Goal: Task Accomplishment & Management: Use online tool/utility

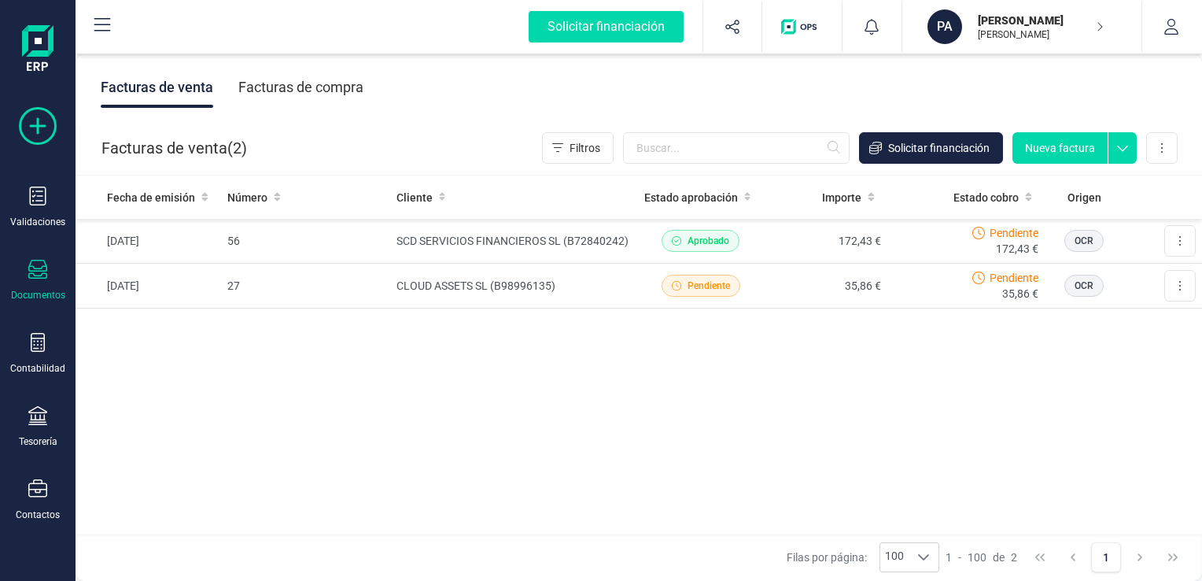
click at [35, 129] on icon at bounding box center [38, 126] width 38 height 38
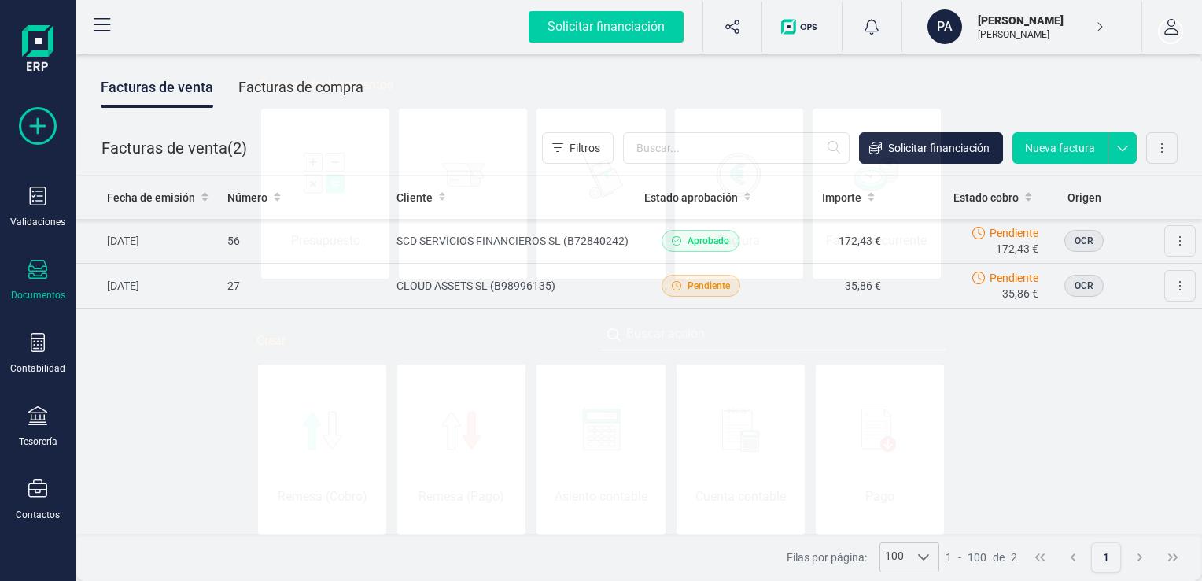
scroll to position [0, 79]
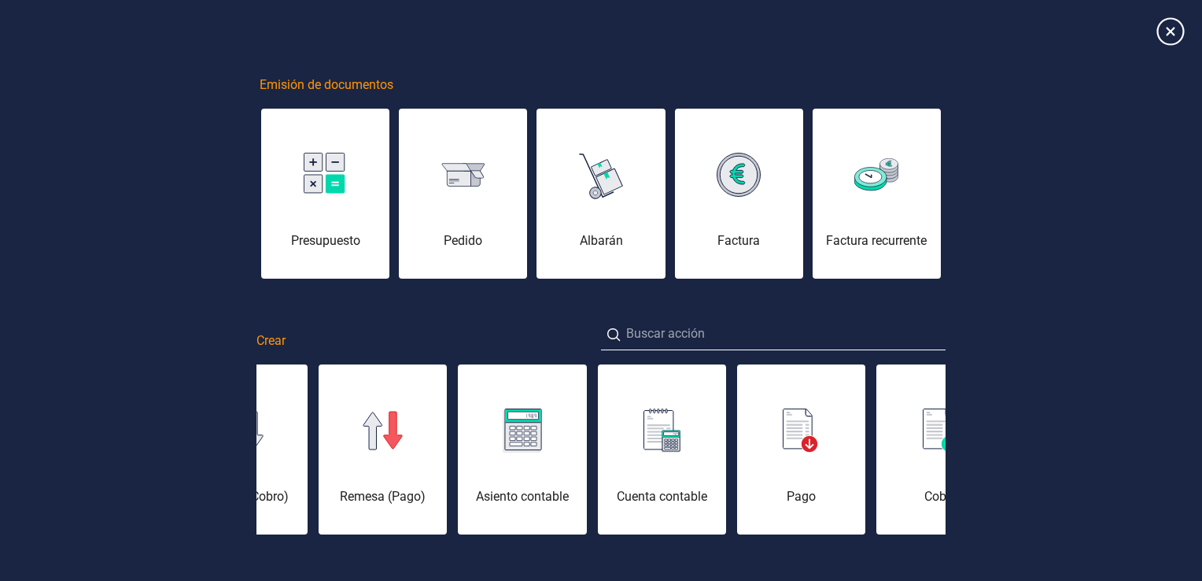
click at [1168, 28] on icon at bounding box center [1170, 31] width 28 height 28
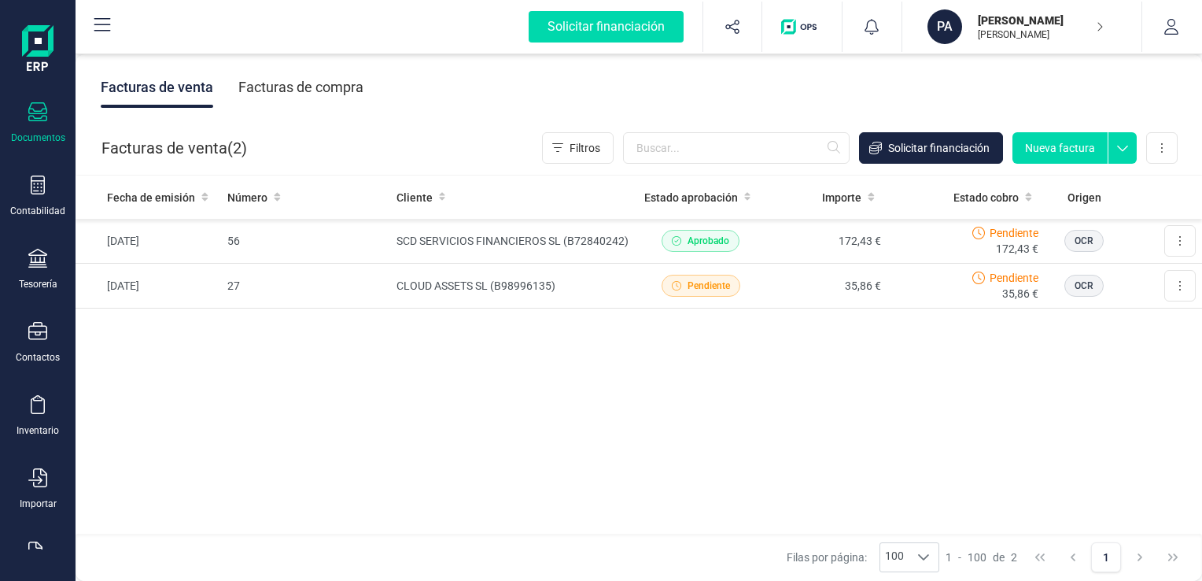
scroll to position [199, 0]
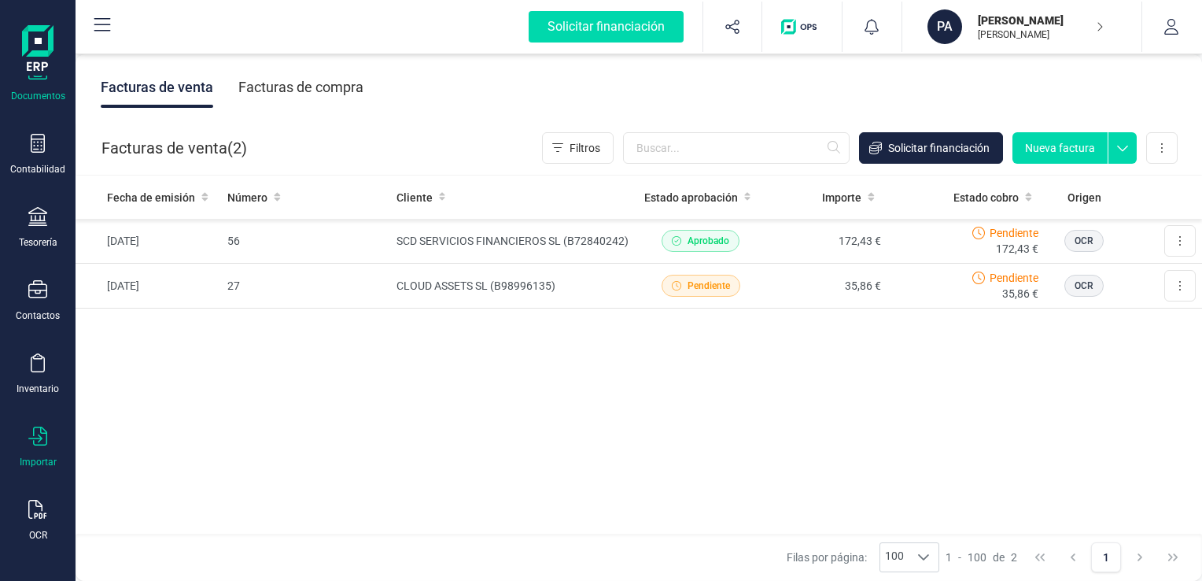
click at [32, 436] on icon at bounding box center [37, 435] width 19 height 19
click at [160, 484] on span "Facturas" at bounding box center [164, 487] width 83 height 19
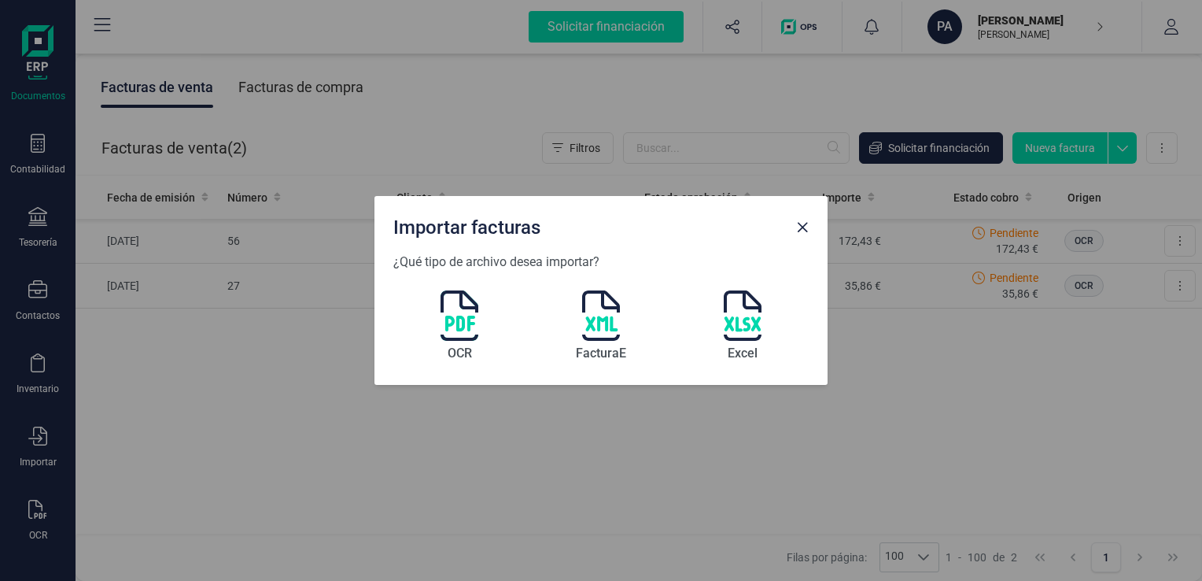
click at [478, 307] on div "OCR FacturaE Excel" at bounding box center [600, 318] width 415 height 94
click at [465, 316] on img at bounding box center [460, 315] width 38 height 50
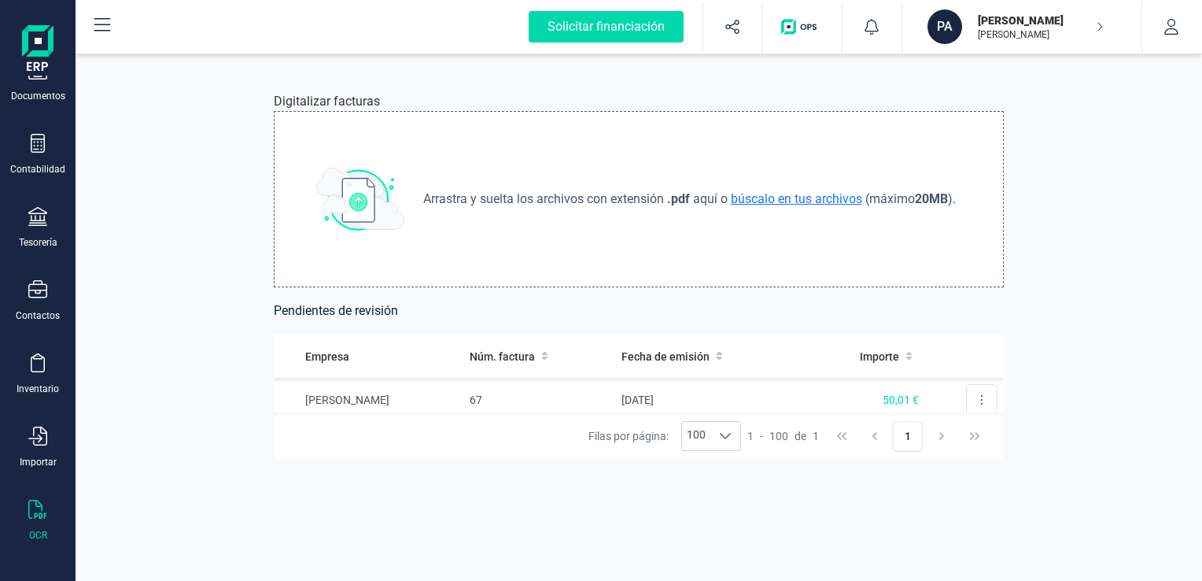
drag, startPoint x: 620, startPoint y: 212, endPoint x: 737, endPoint y: 198, distance: 118.1
click at [737, 198] on span "búscalo en tus archivos" at bounding box center [797, 198] width 138 height 15
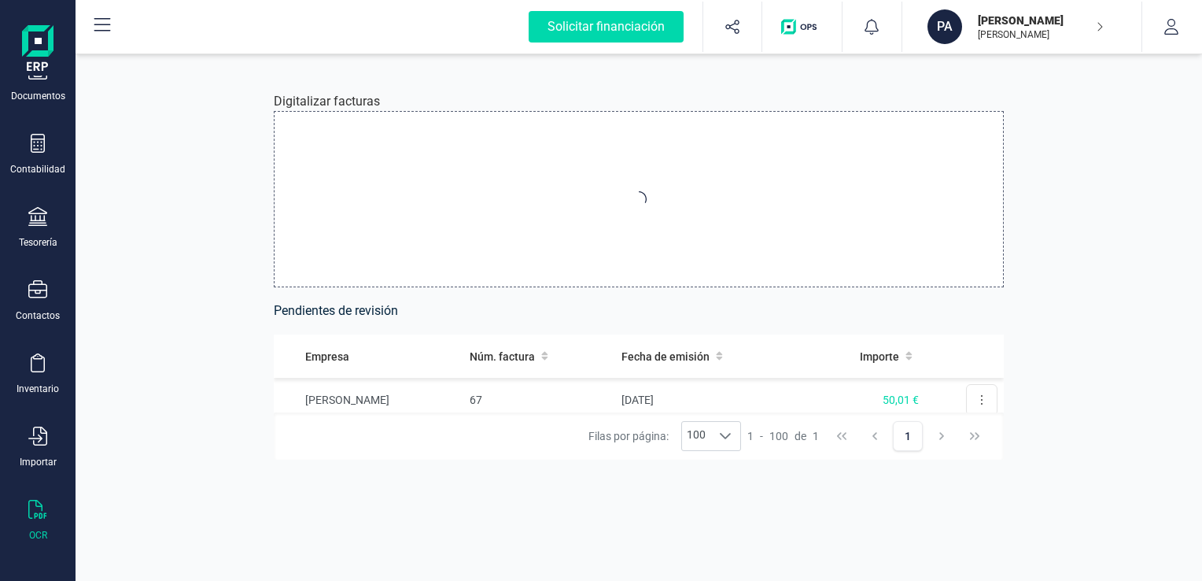
type input "C:\fakepath\FRA 108 [PERSON_NAME] [PERSON_NAME].pdf"
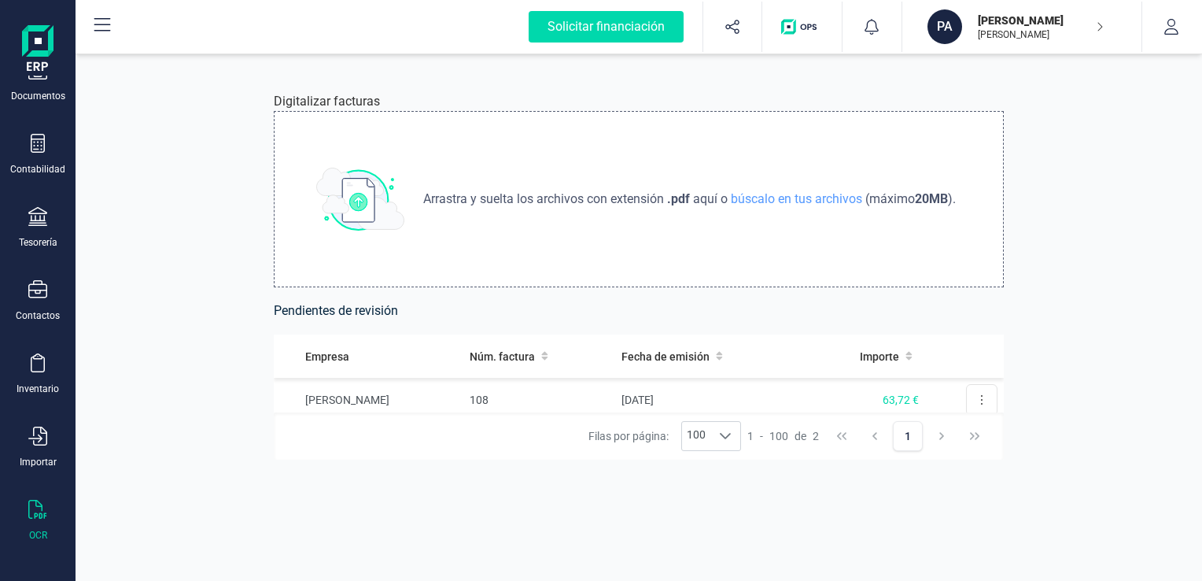
click at [192, 350] on div "Digitalizar facturas Arrastra y suelta los archivos con extensión .pdf aquí o b…" at bounding box center [639, 317] width 1127 height 526
click at [980, 398] on icon at bounding box center [981, 399] width 3 height 13
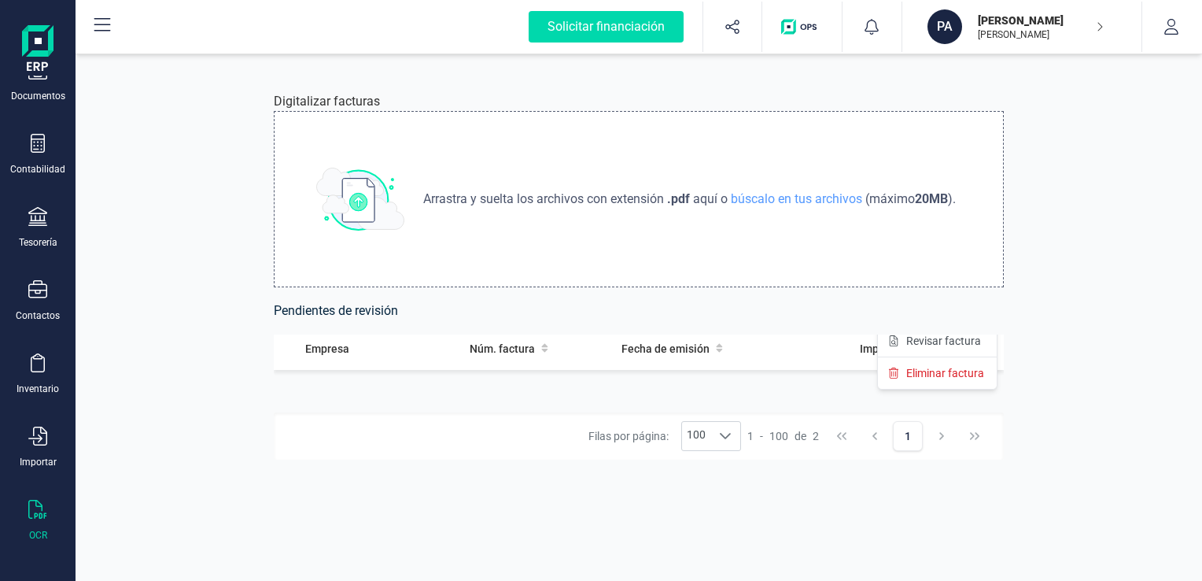
scroll to position [87, 0]
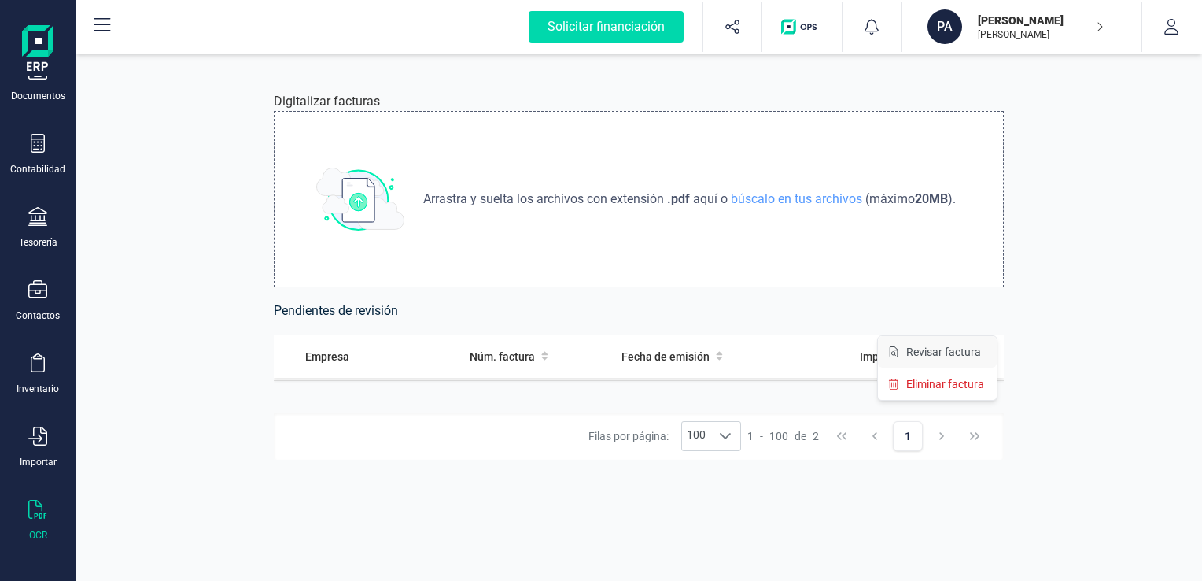
click at [941, 348] on span "Revisar factura" at bounding box center [943, 352] width 75 height 16
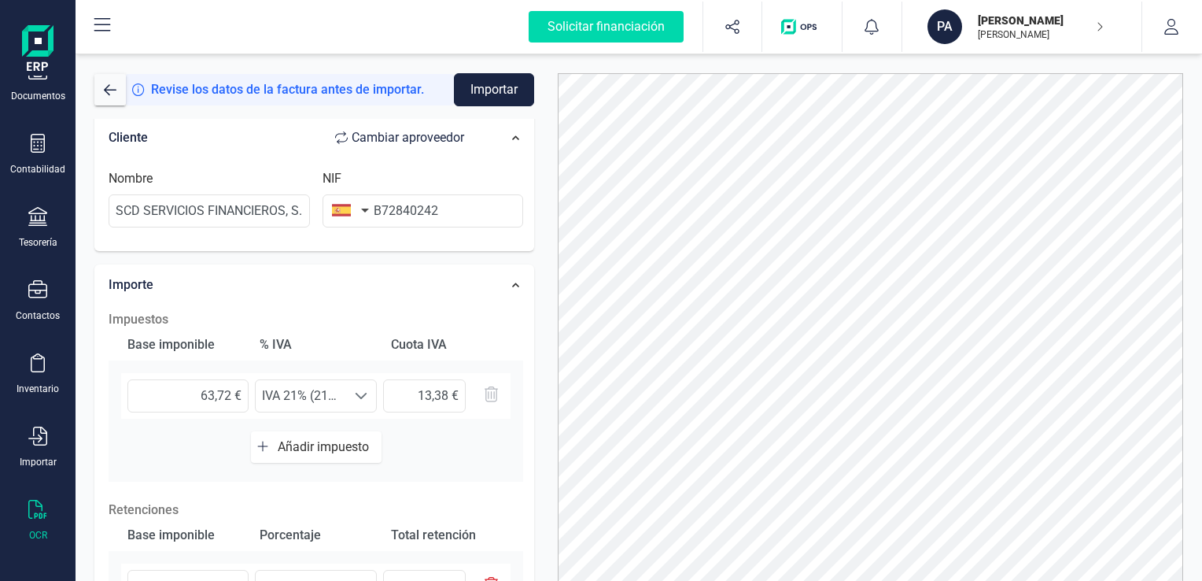
scroll to position [393, 0]
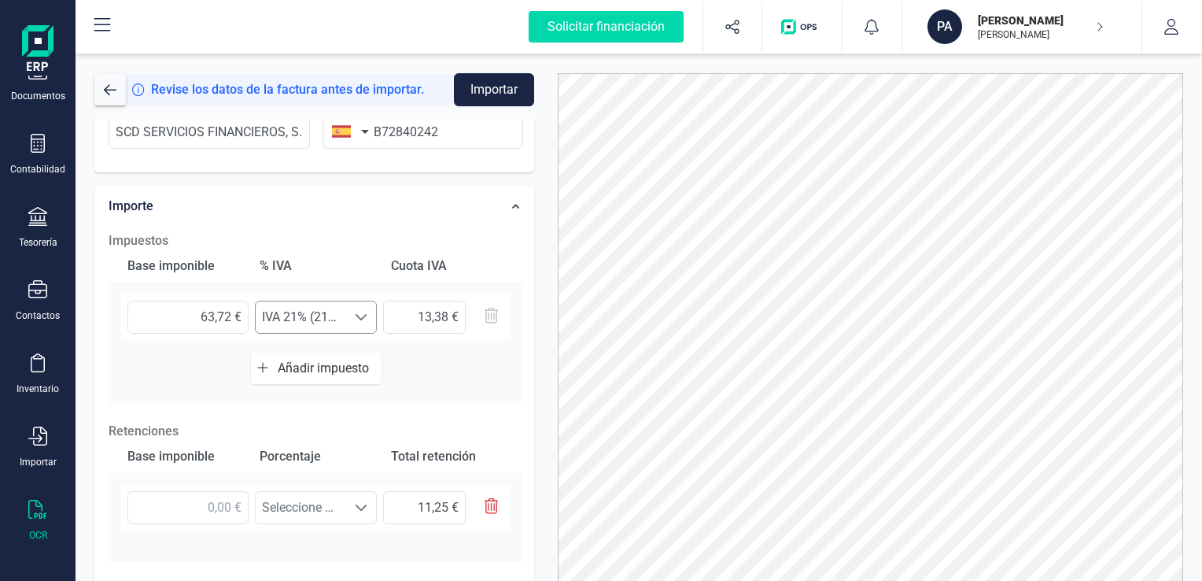
click at [360, 319] on span at bounding box center [361, 317] width 13 height 13
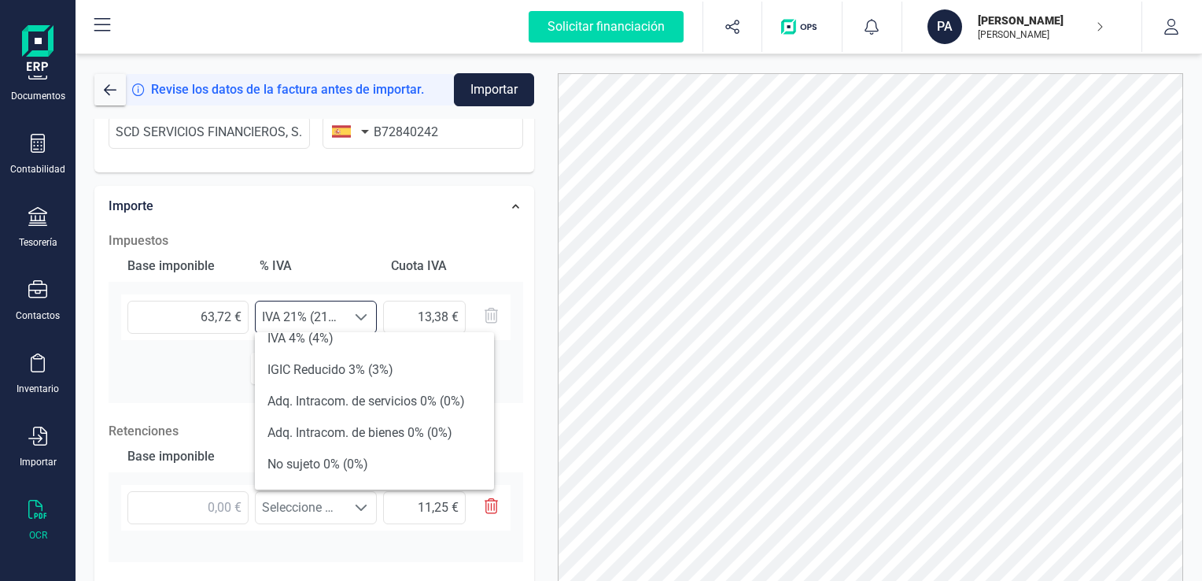
scroll to position [315, 0]
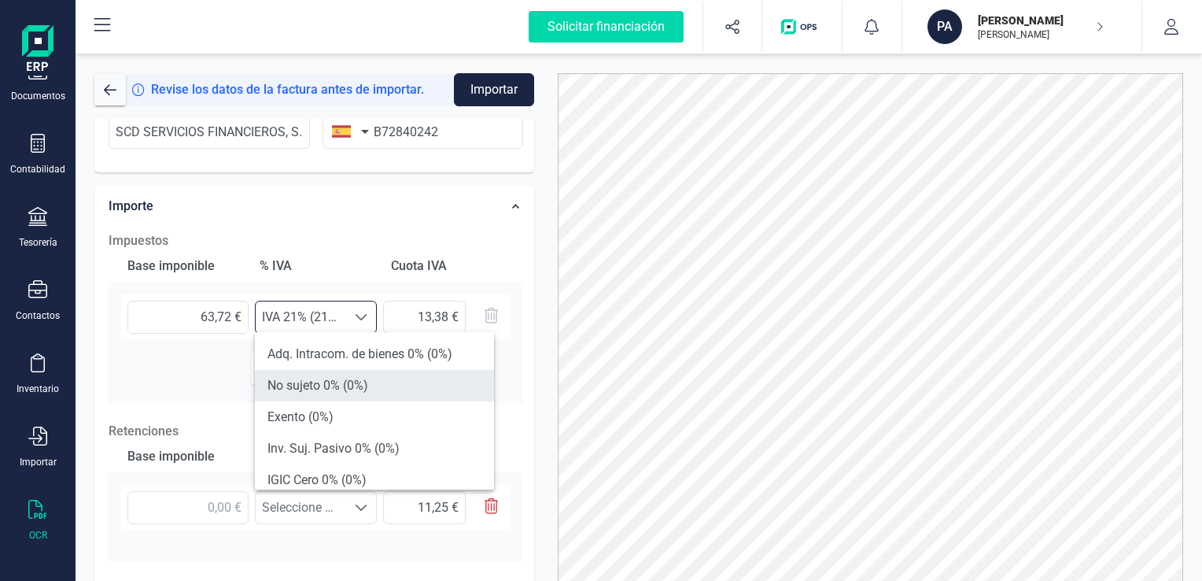
click at [296, 384] on li "No sujeto 0% (0%)" at bounding box center [374, 385] width 239 height 31
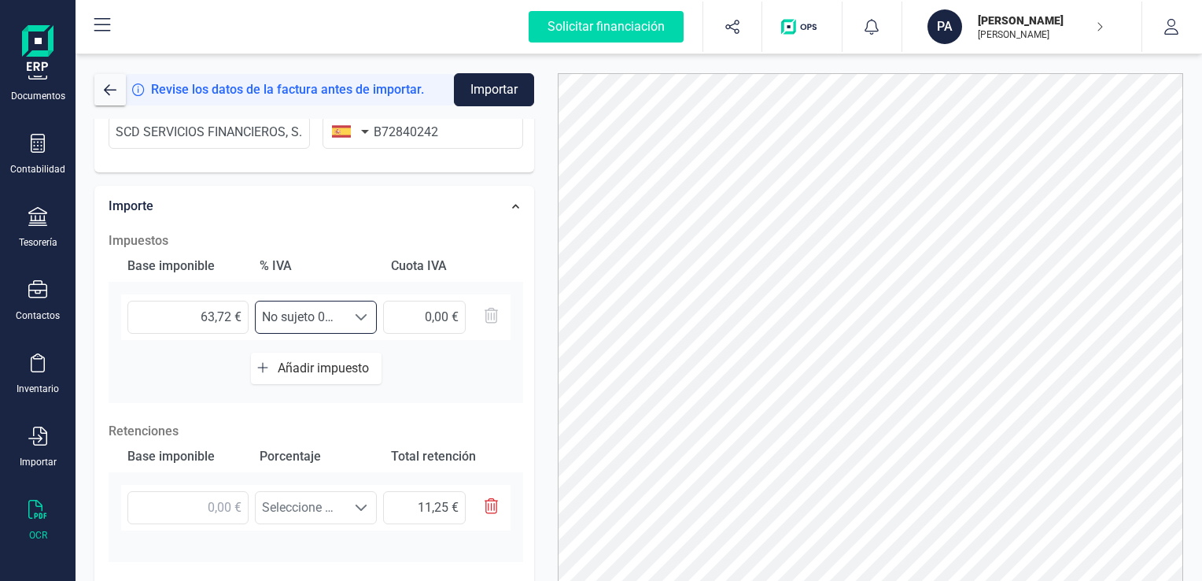
scroll to position [477, 0]
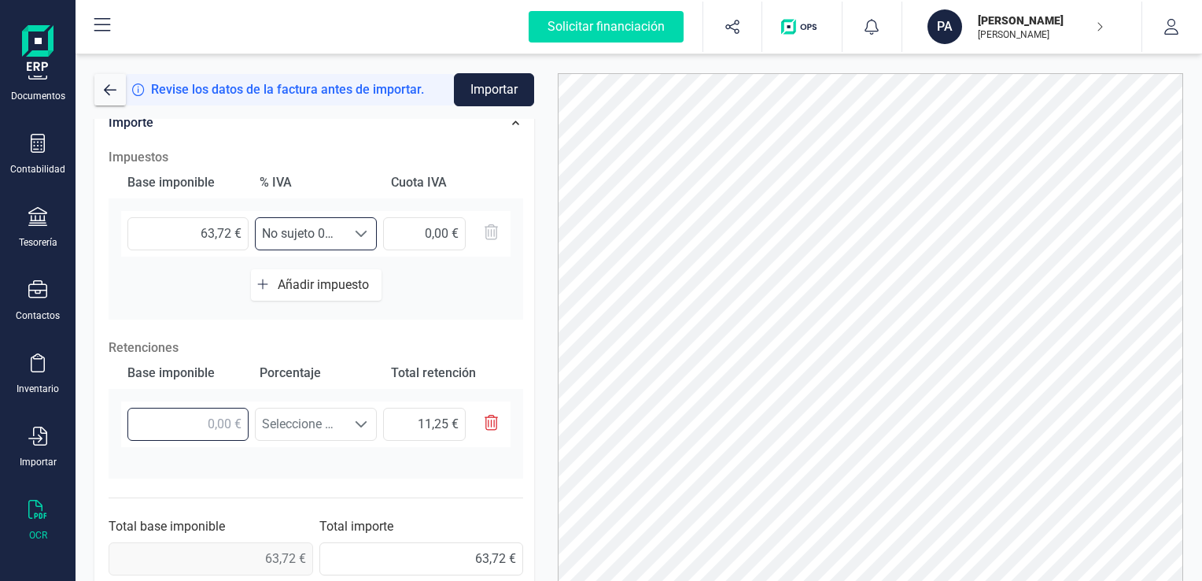
click at [227, 420] on input "text" at bounding box center [187, 423] width 121 height 33
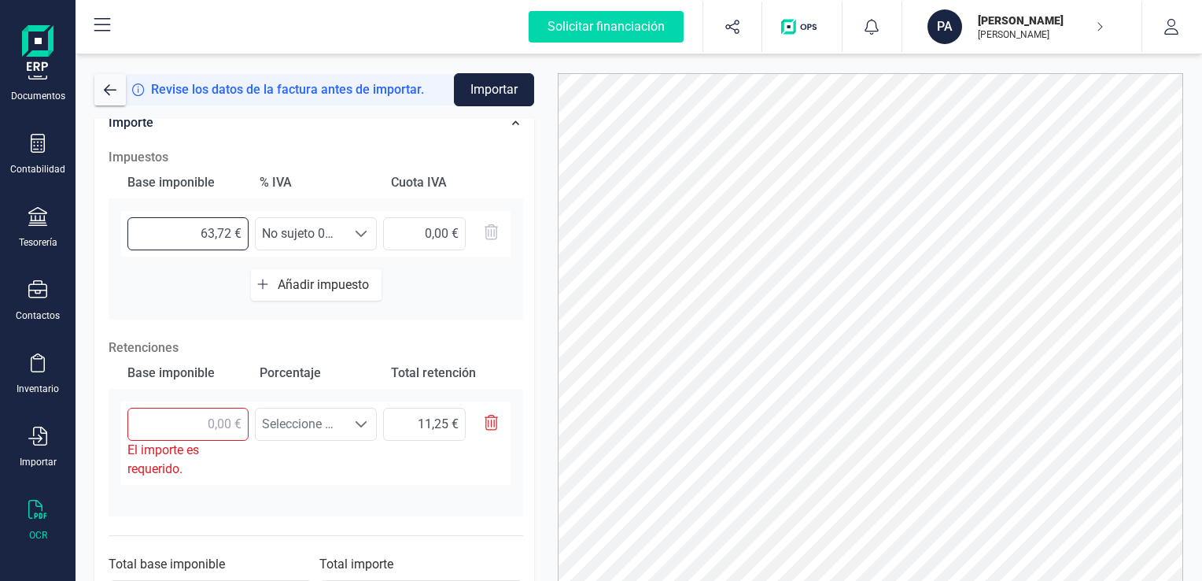
drag, startPoint x: 229, startPoint y: 230, endPoint x: 153, endPoint y: 236, distance: 75.7
click at [153, 236] on input "63,72 €" at bounding box center [187, 233] width 121 height 33
type input "79,97 €"
click at [425, 231] on input "13,38 €" at bounding box center [424, 233] width 83 height 33
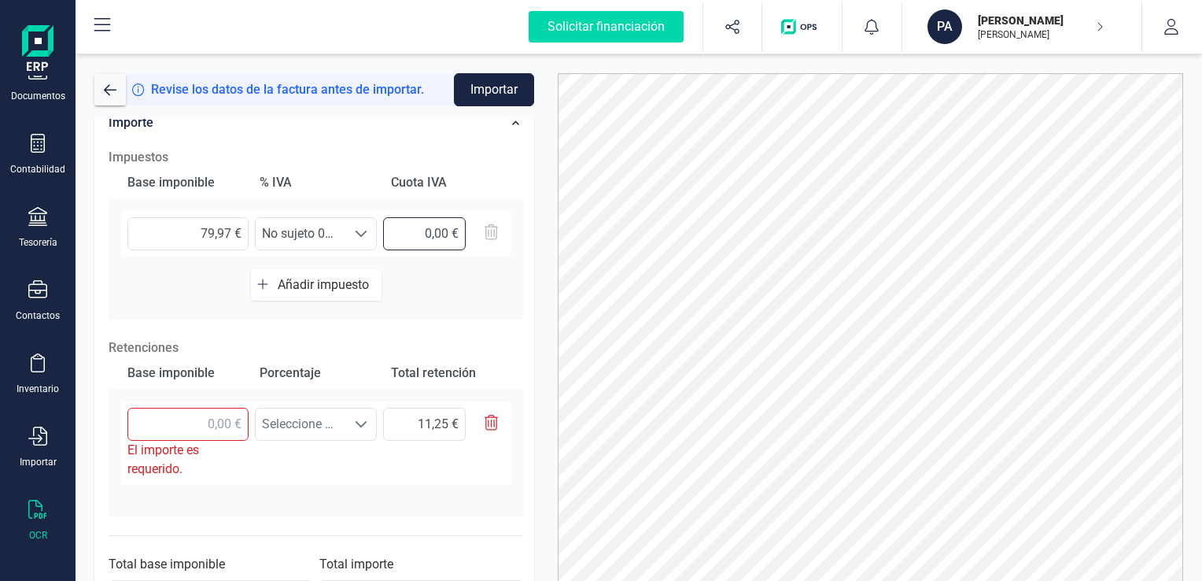
click at [406, 231] on input "13,38 €" at bounding box center [424, 233] width 83 height 33
click at [356, 229] on span at bounding box center [361, 233] width 13 height 13
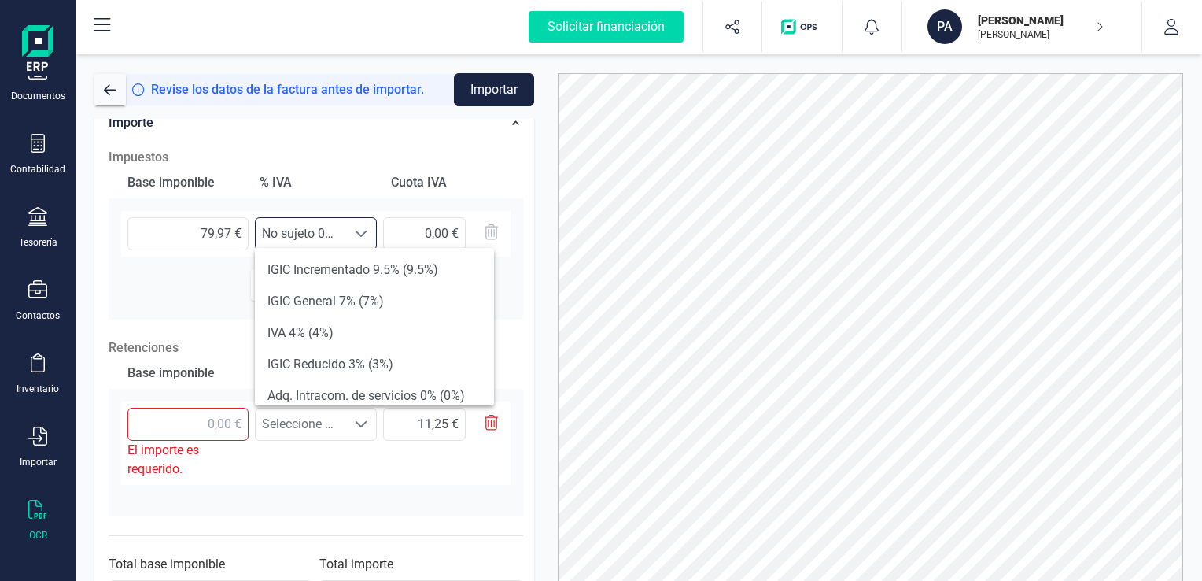
scroll to position [315, 0]
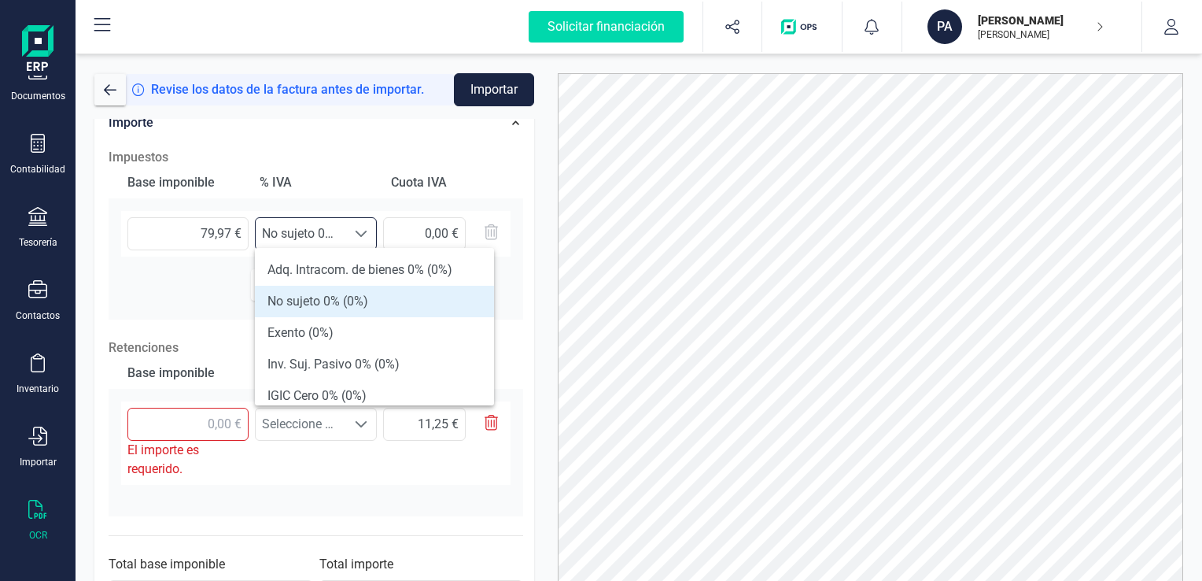
click at [303, 293] on li "No sujeto 0% (0%)" at bounding box center [374, 301] width 239 height 31
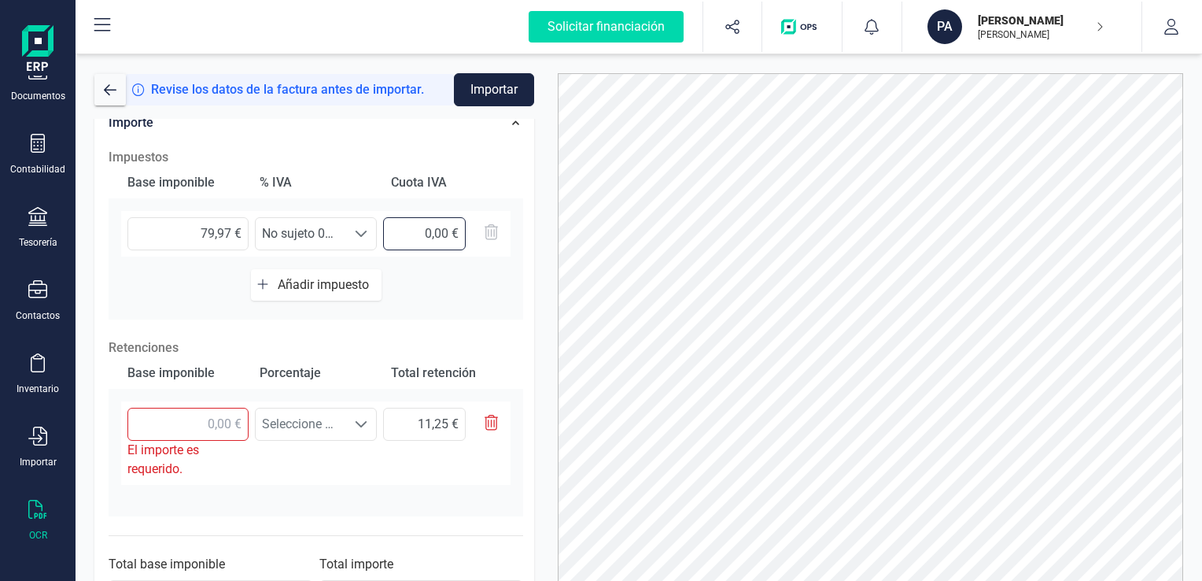
click at [412, 233] on input "13,38 €" at bounding box center [424, 233] width 83 height 33
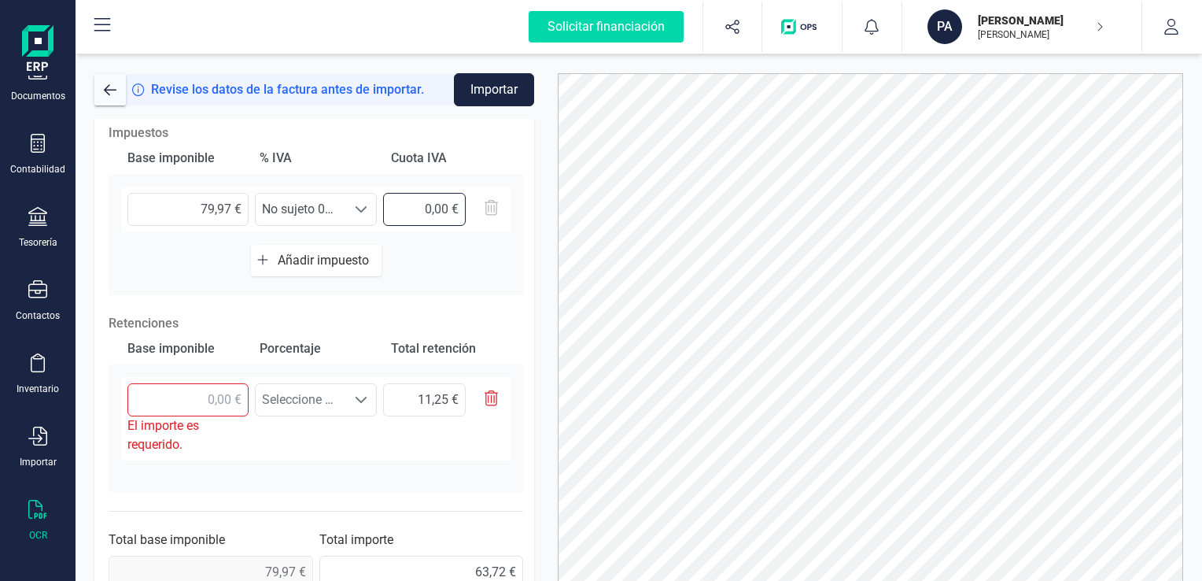
scroll to position [514, 0]
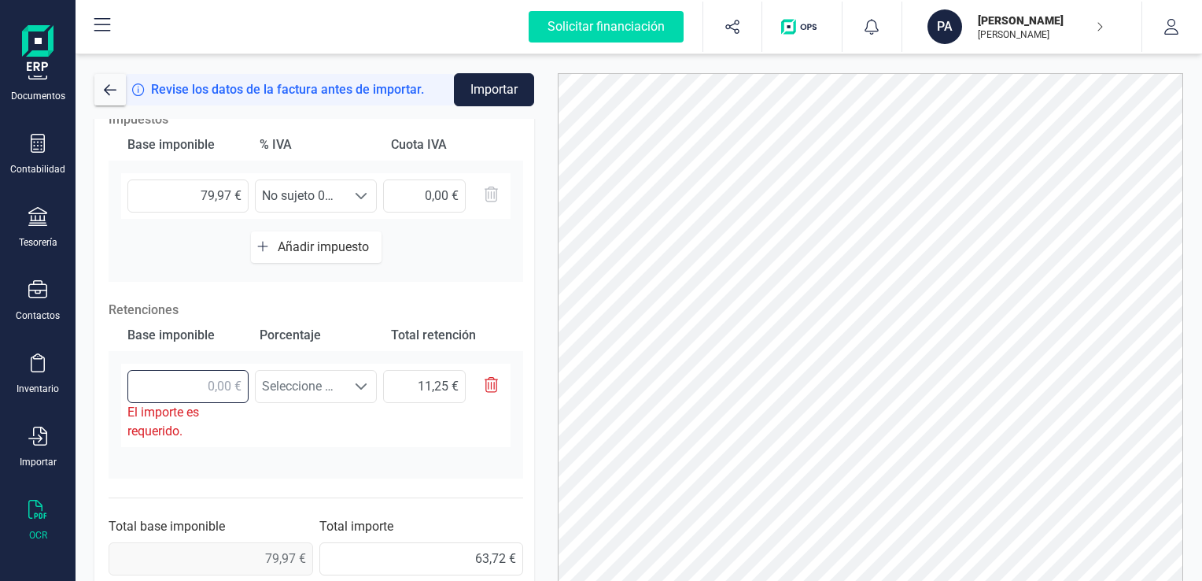
click at [179, 379] on input "text" at bounding box center [187, 386] width 121 height 33
type input "7,00 €"
type input "1,05 €"
type input "79,00 €"
type input "11,85 €"
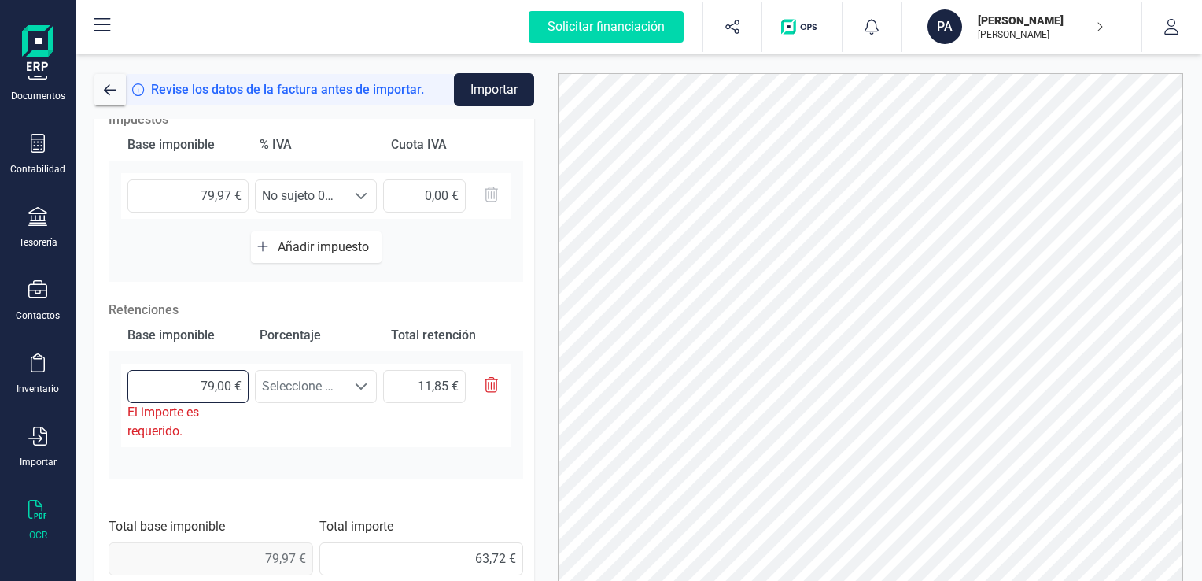
type input "79,90 €"
type input "11,98 €"
type input "79,97 €"
type input "12,00 €"
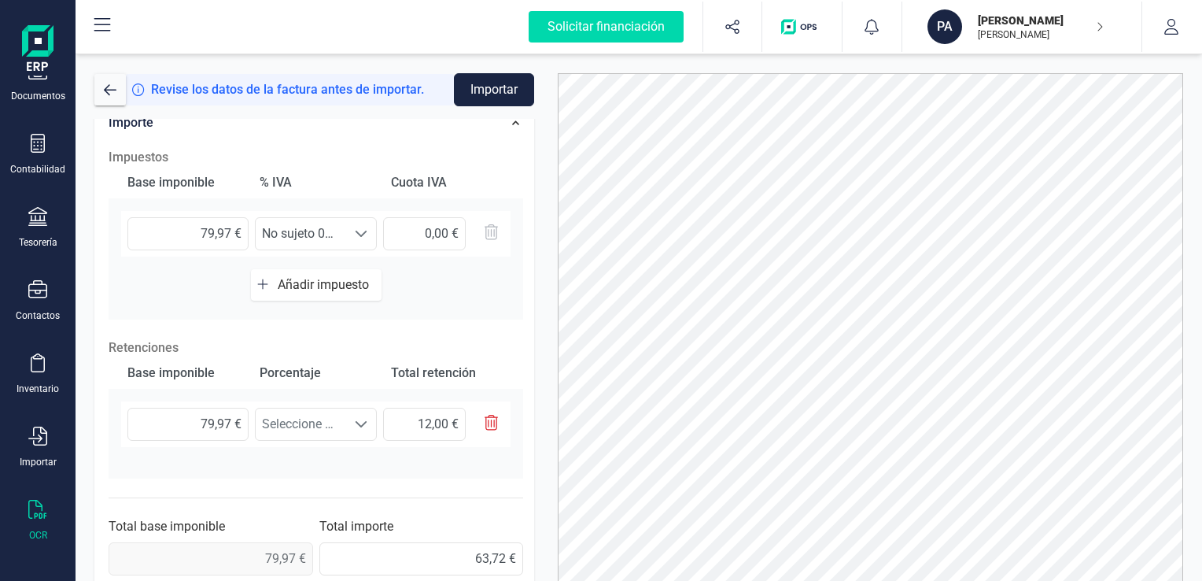
click at [359, 387] on div "Base imponible Porcentaje Total retención 79,97 € Seleccione un % Seleccione un…" at bounding box center [316, 417] width 415 height 121
click at [359, 418] on span at bounding box center [361, 424] width 13 height 13
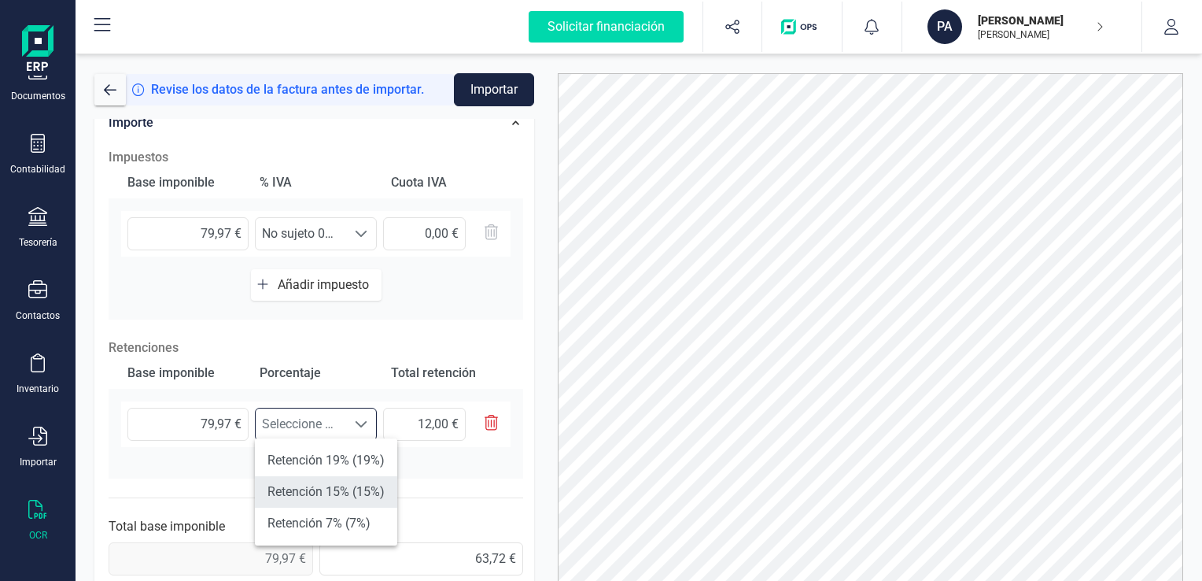
click at [341, 489] on li "Retención 15% (15%)" at bounding box center [326, 491] width 142 height 31
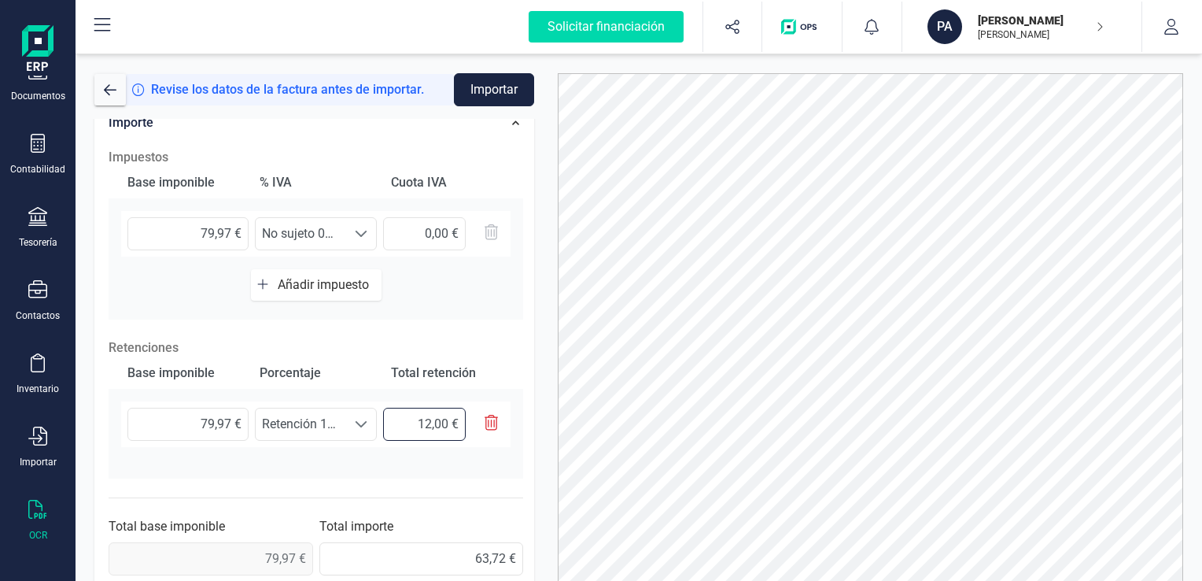
click at [409, 423] on input "12,00 €" at bounding box center [424, 423] width 83 height 33
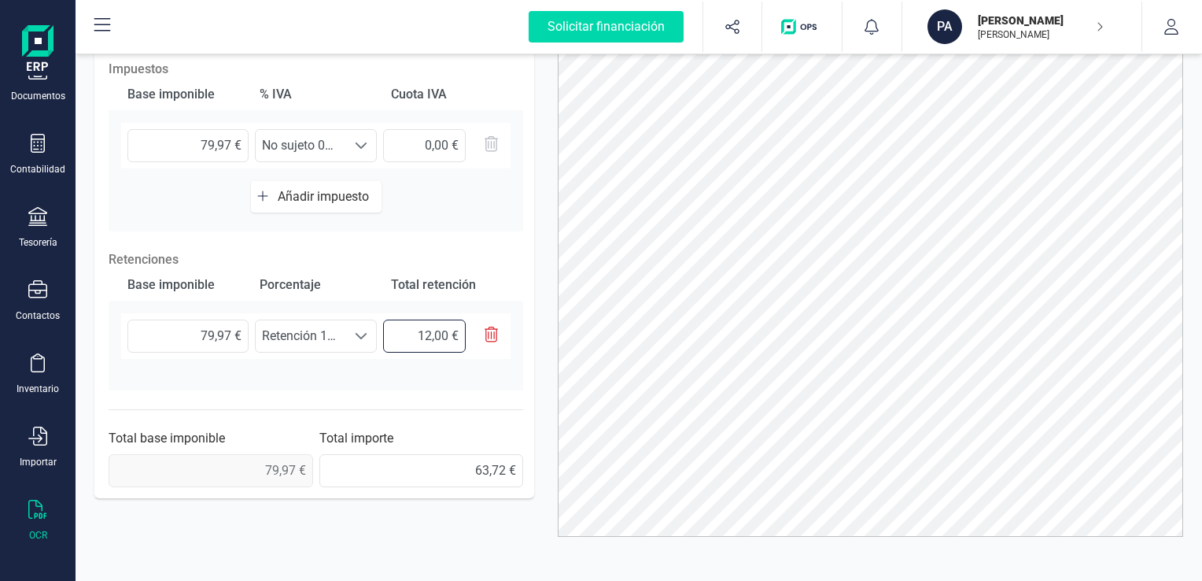
scroll to position [89, 0]
drag, startPoint x: 212, startPoint y: 329, endPoint x: 223, endPoint y: 317, distance: 15.6
click at [212, 329] on input "79,97 €" at bounding box center [187, 335] width 121 height 33
type input "7,97 €"
type input "1,20 €"
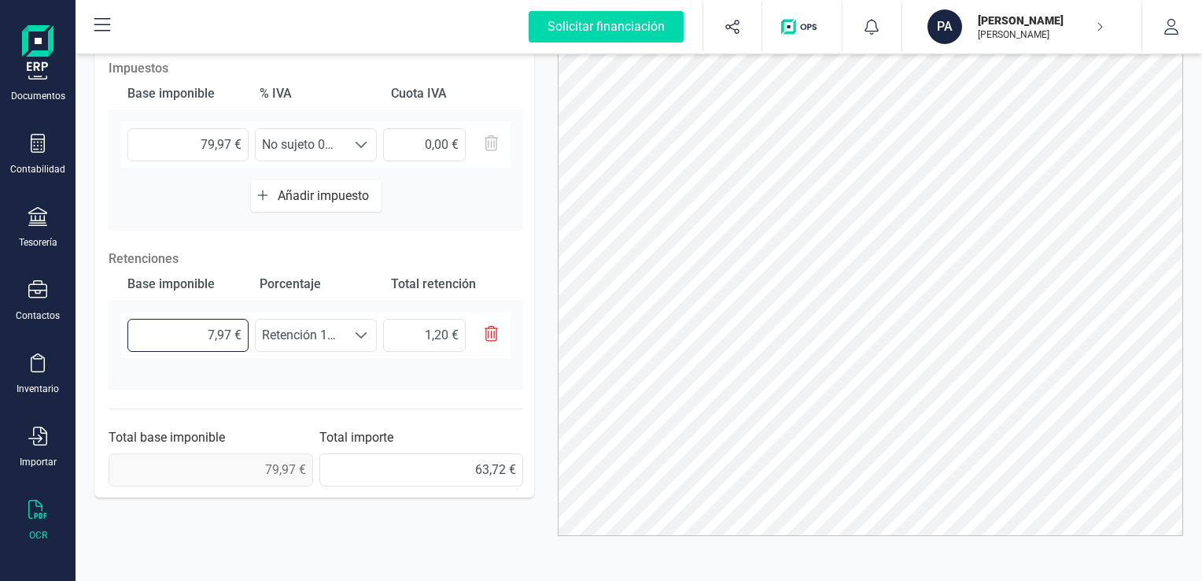
type input "74,97 €"
type input "11,25 €"
click at [393, 371] on div "Base imponible Porcentaje Total retención 74,97 € Seleccione un % Retención 15%…" at bounding box center [316, 328] width 415 height 121
click at [35, 433] on icon at bounding box center [37, 435] width 19 height 19
click at [421, 511] on div "Datos Factura Número de factura 108 Fecha de emisión [DATE] Proveedor Cambiar a…" at bounding box center [314, 305] width 463 height 551
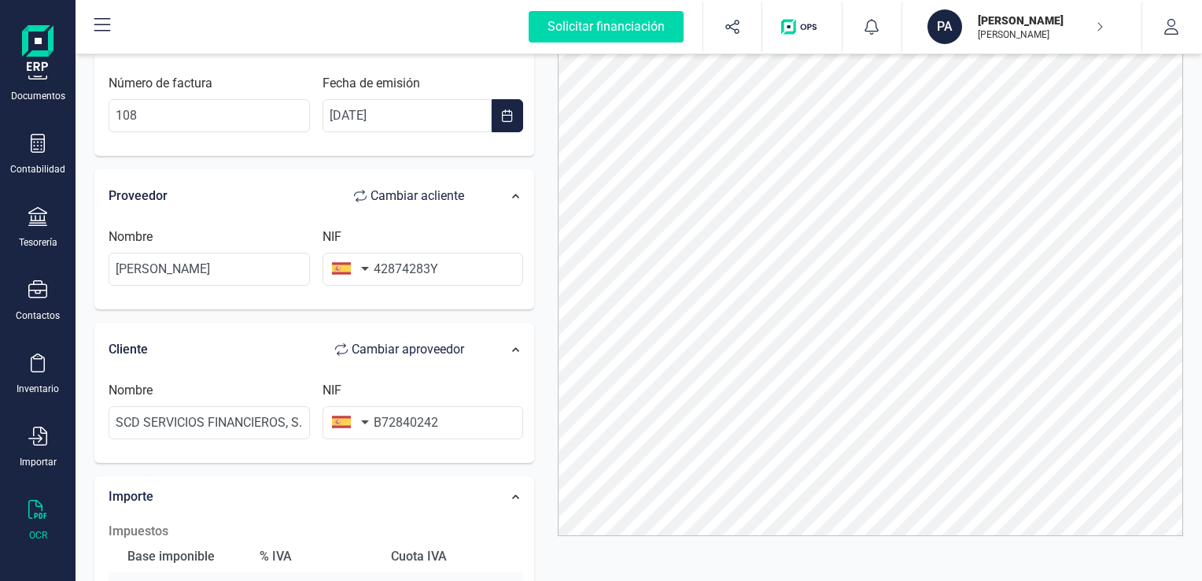
scroll to position [0, 0]
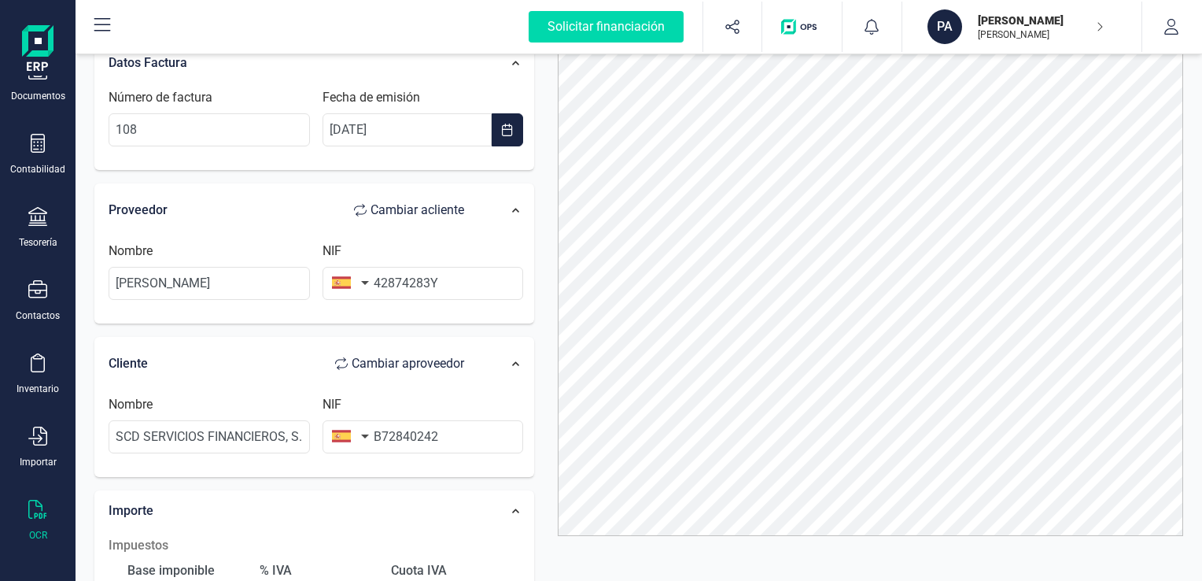
click at [93, 25] on icon at bounding box center [102, 25] width 19 height 19
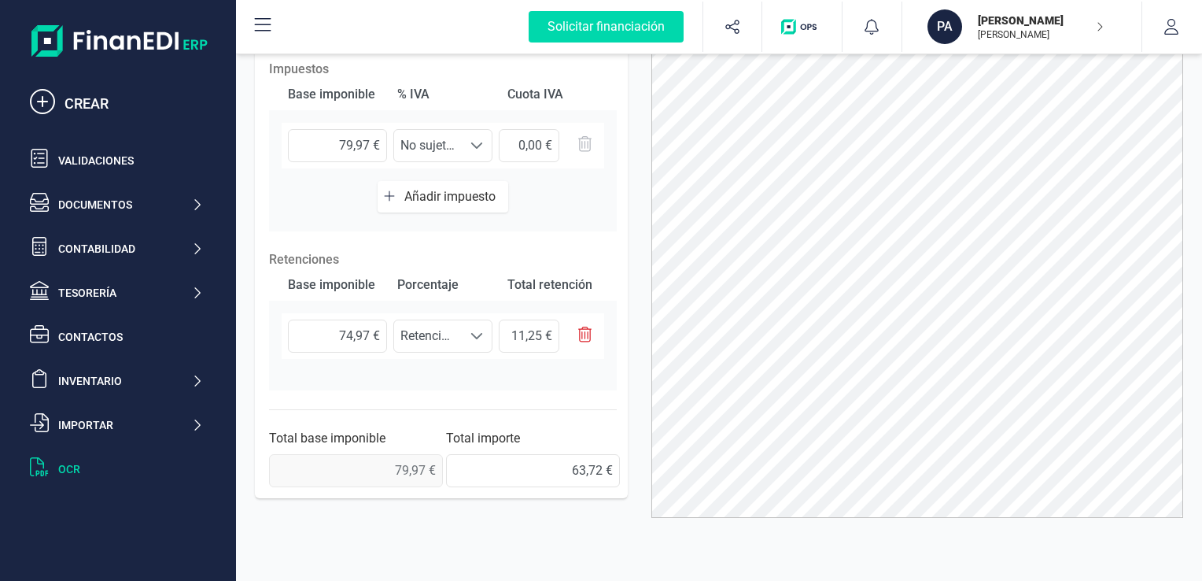
scroll to position [477, 0]
click at [485, 543] on div "Datos Factura Número de factura 108 Fecha de emisión [DATE] Proveedor Cambiar a…" at bounding box center [441, 304] width 396 height 551
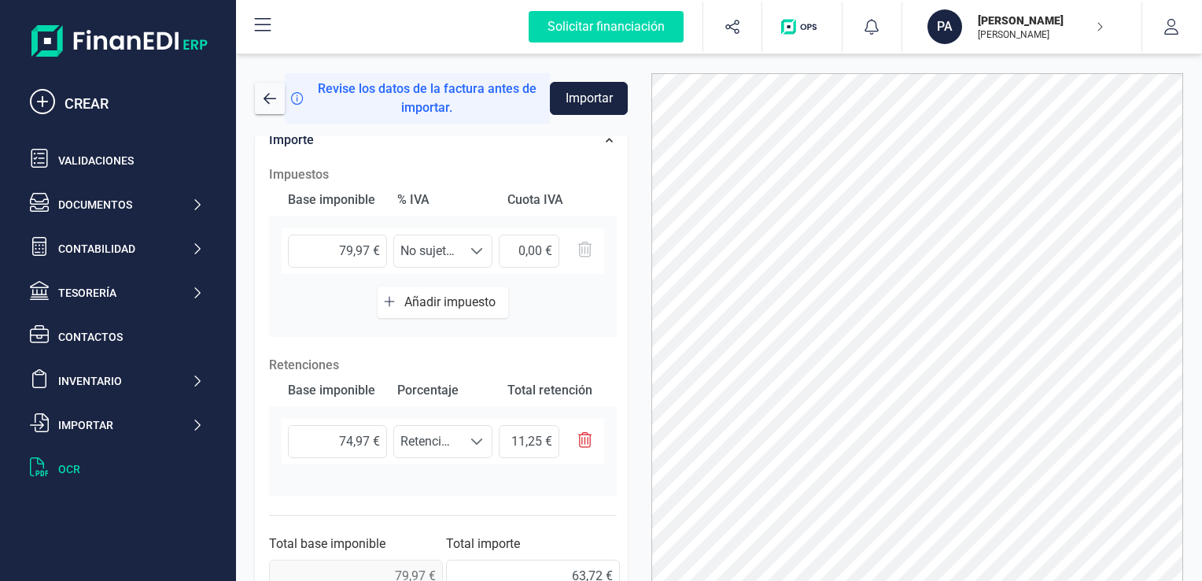
scroll to position [0, 0]
drag, startPoint x: 1184, startPoint y: 191, endPoint x: 586, endPoint y: 99, distance: 604.9
click at [586, 99] on button "Importar" at bounding box center [589, 98] width 78 height 33
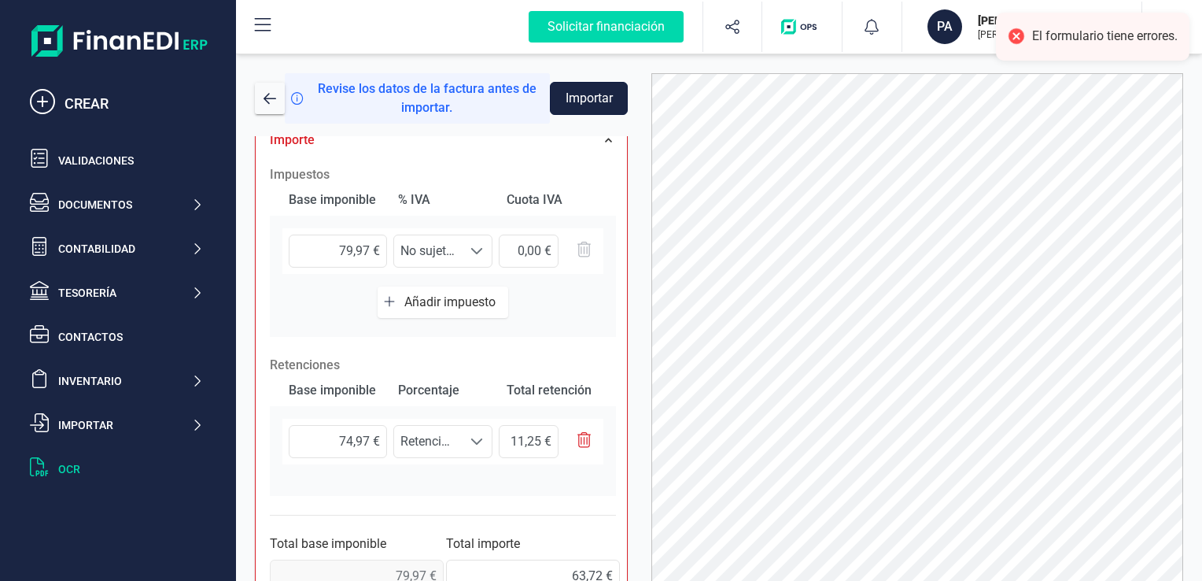
click at [586, 99] on button "Importar" at bounding box center [589, 98] width 78 height 33
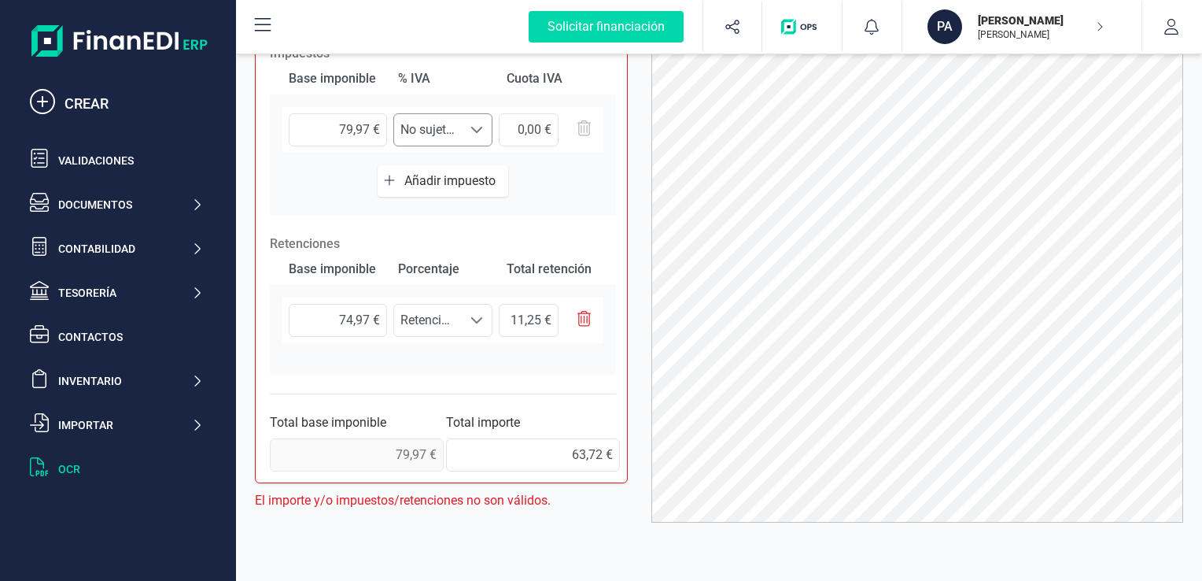
scroll to position [107, 0]
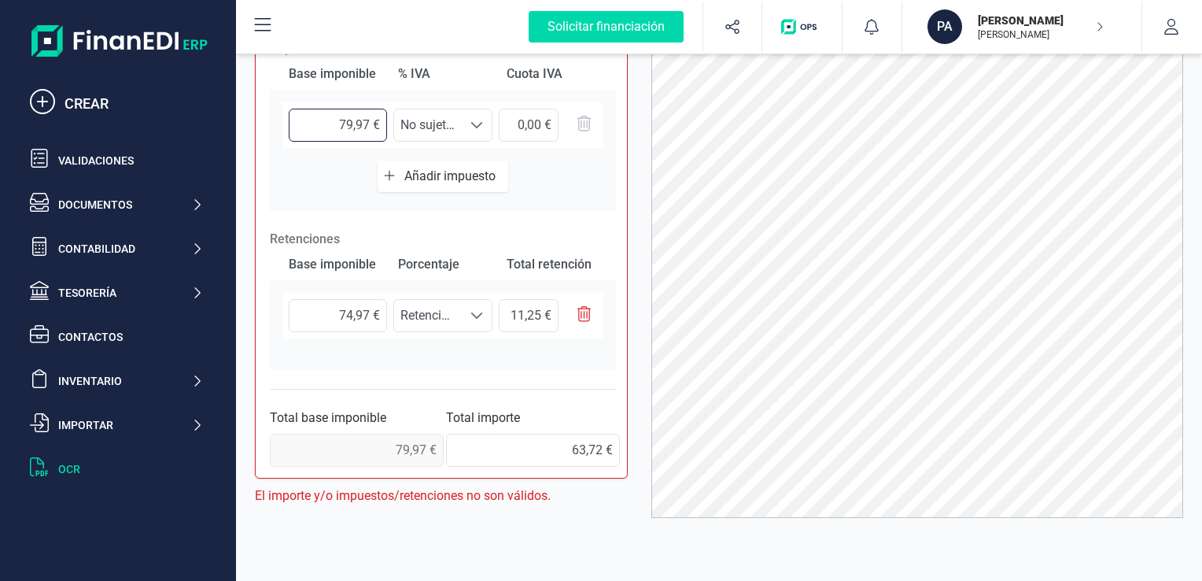
click at [349, 123] on input "79,97 €" at bounding box center [338, 125] width 98 height 33
type input "74,97 €"
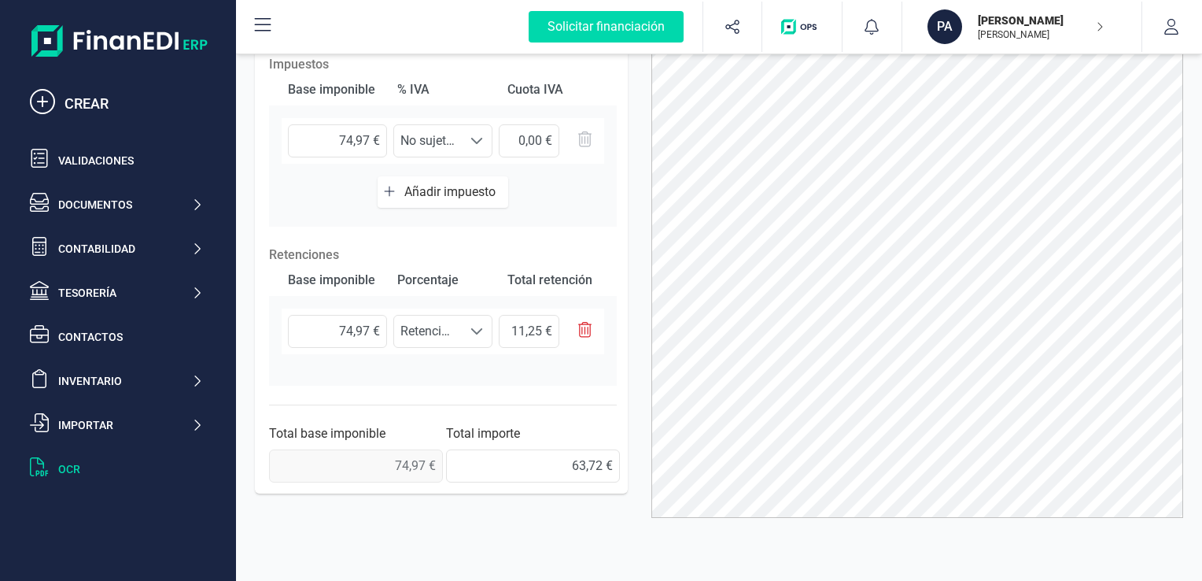
scroll to position [477, 0]
click at [557, 194] on div "Base imponible % IVA Cuota IVA 74,97 € Seleccione un % No sujeto 0% (0%) No suj…" at bounding box center [443, 153] width 348 height 153
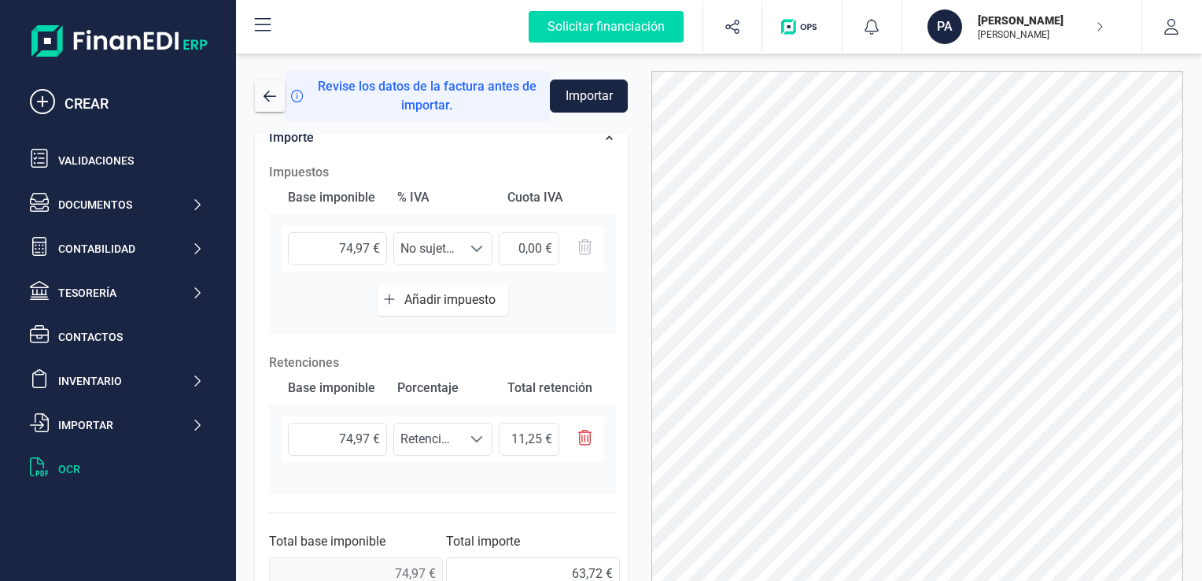
scroll to position [0, 0]
click at [586, 97] on button "Importar" at bounding box center [589, 98] width 78 height 33
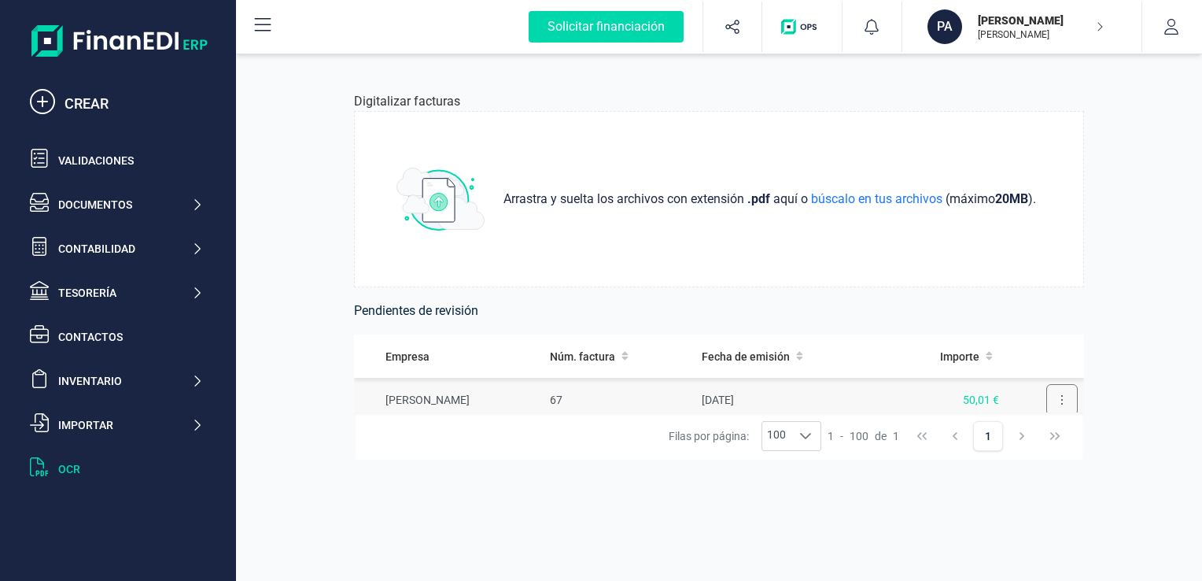
click at [1060, 394] on icon at bounding box center [1061, 399] width 3 height 13
click at [643, 411] on td "67" at bounding box center [620, 400] width 152 height 45
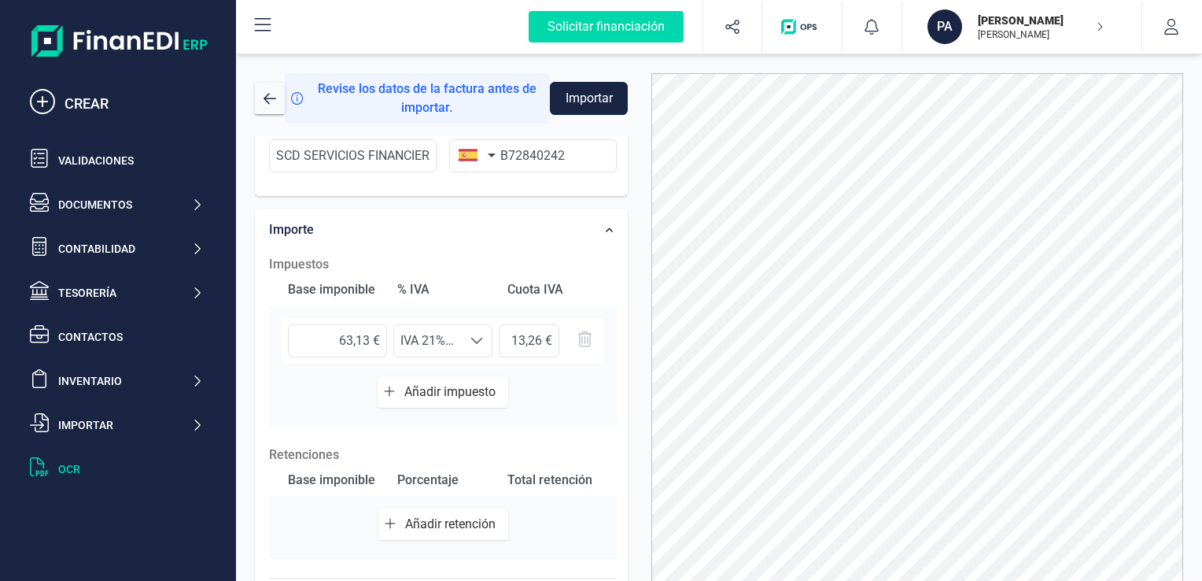
scroll to position [393, 0]
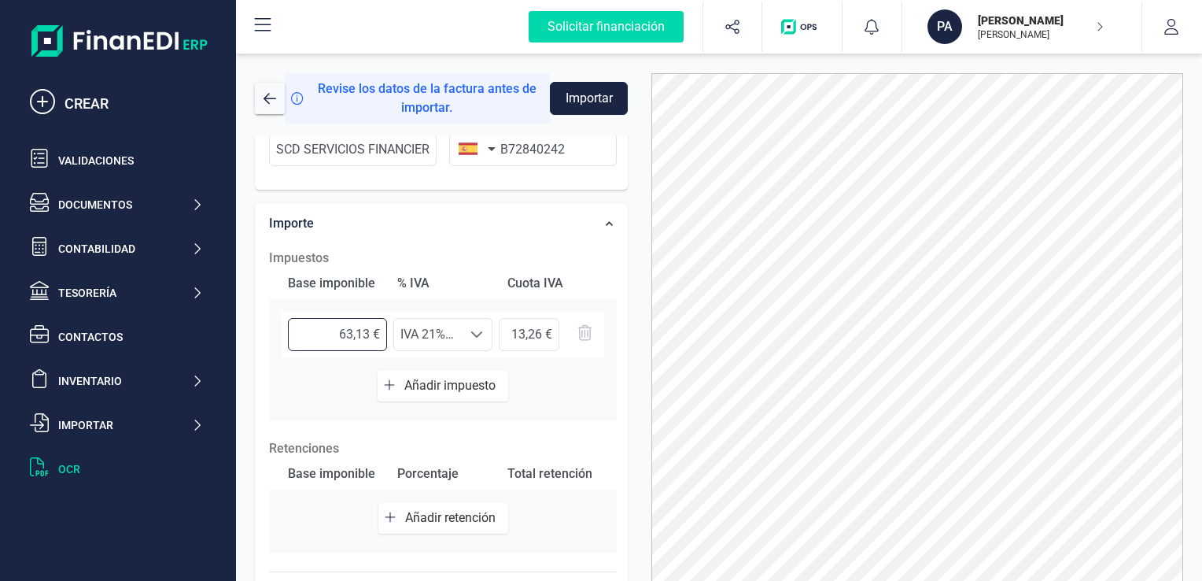
drag, startPoint x: 367, startPoint y: 332, endPoint x: 334, endPoint y: 332, distance: 33.8
click at [334, 332] on input "63,13 €" at bounding box center [337, 334] width 99 height 33
type input "74,27 €"
click at [475, 330] on span at bounding box center [476, 334] width 13 height 13
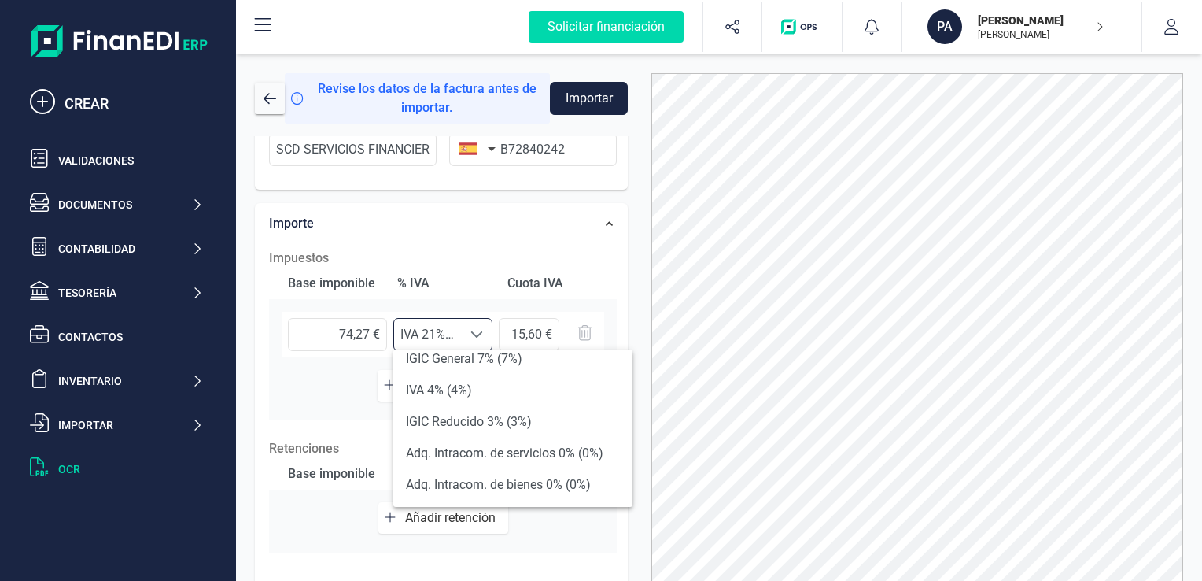
scroll to position [236, 0]
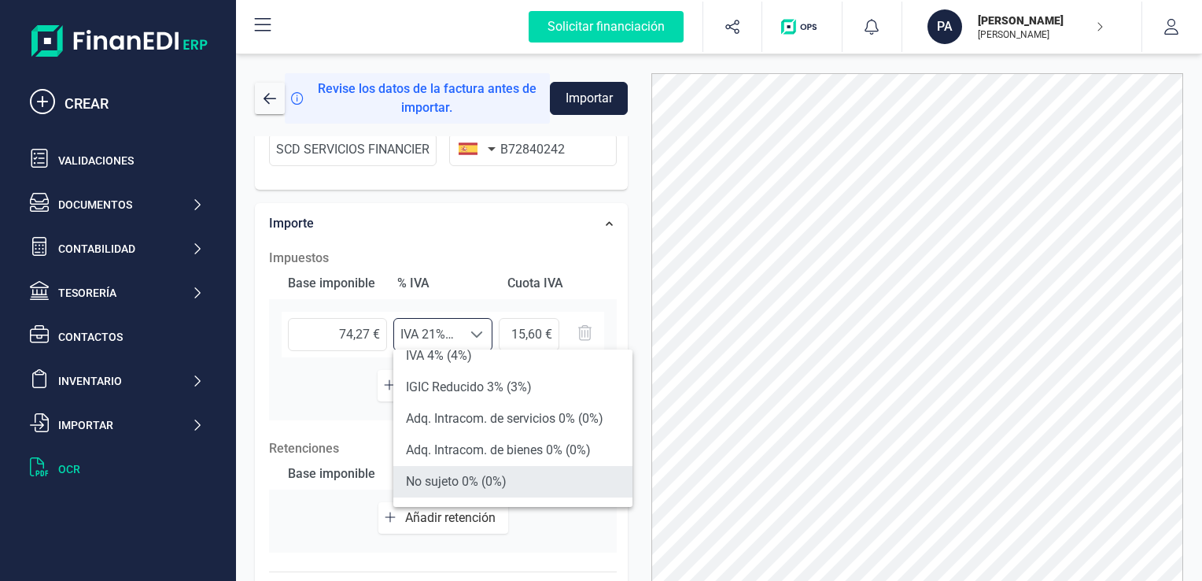
click at [443, 484] on li "No sujeto 0% (0%)" at bounding box center [512, 481] width 239 height 31
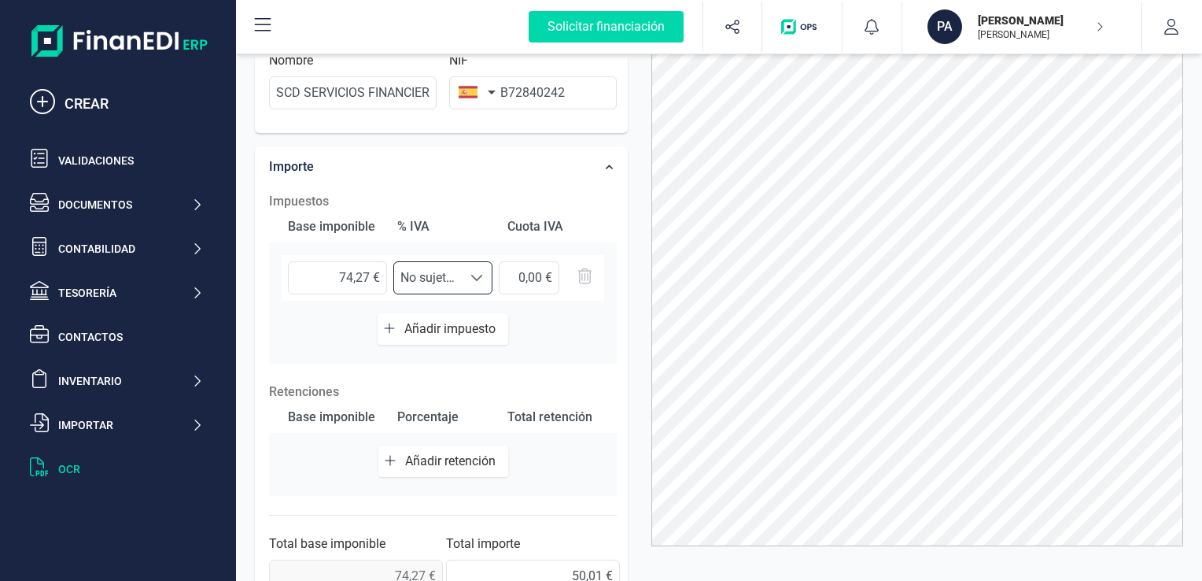
scroll to position [450, 0]
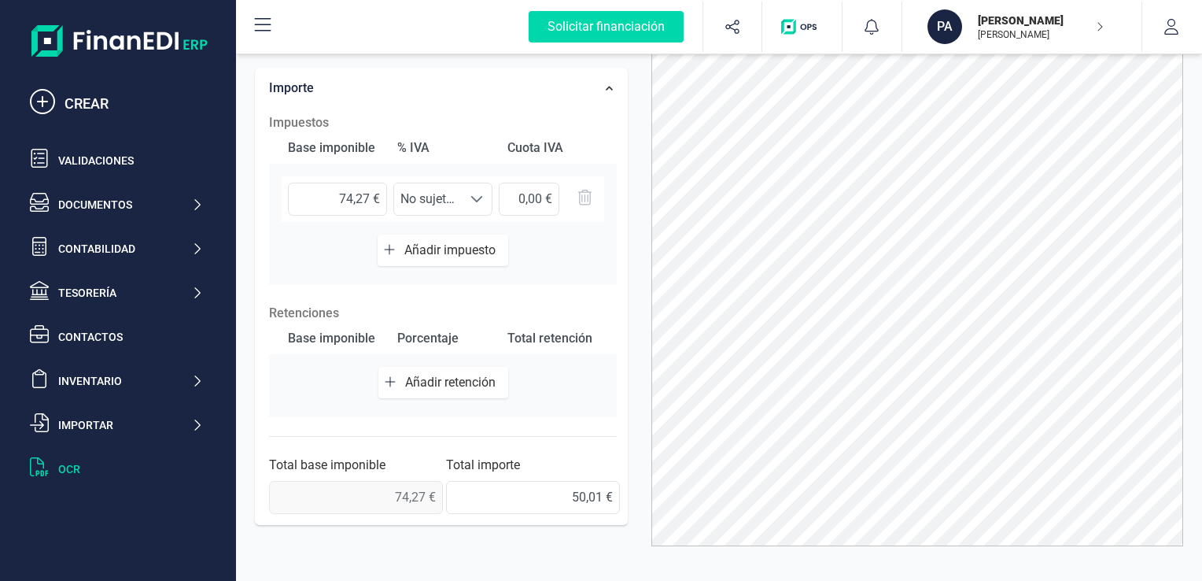
click at [431, 381] on span "Añadir retención" at bounding box center [453, 381] width 97 height 15
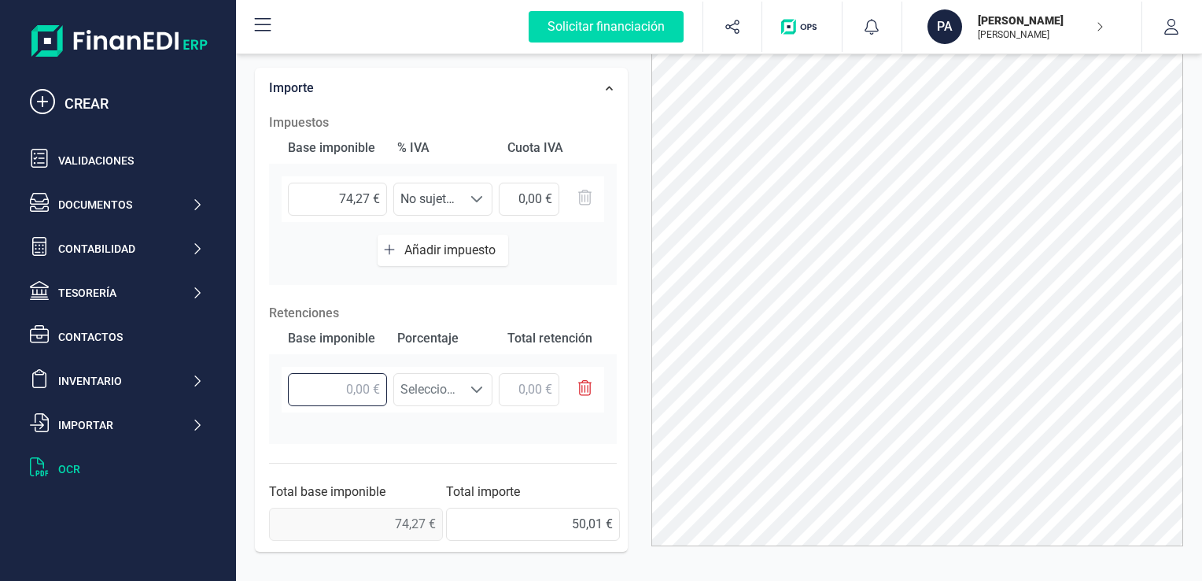
click at [337, 383] on input "text" at bounding box center [337, 389] width 99 height 33
type input "74,27 €"
click at [479, 389] on span at bounding box center [476, 389] width 13 height 13
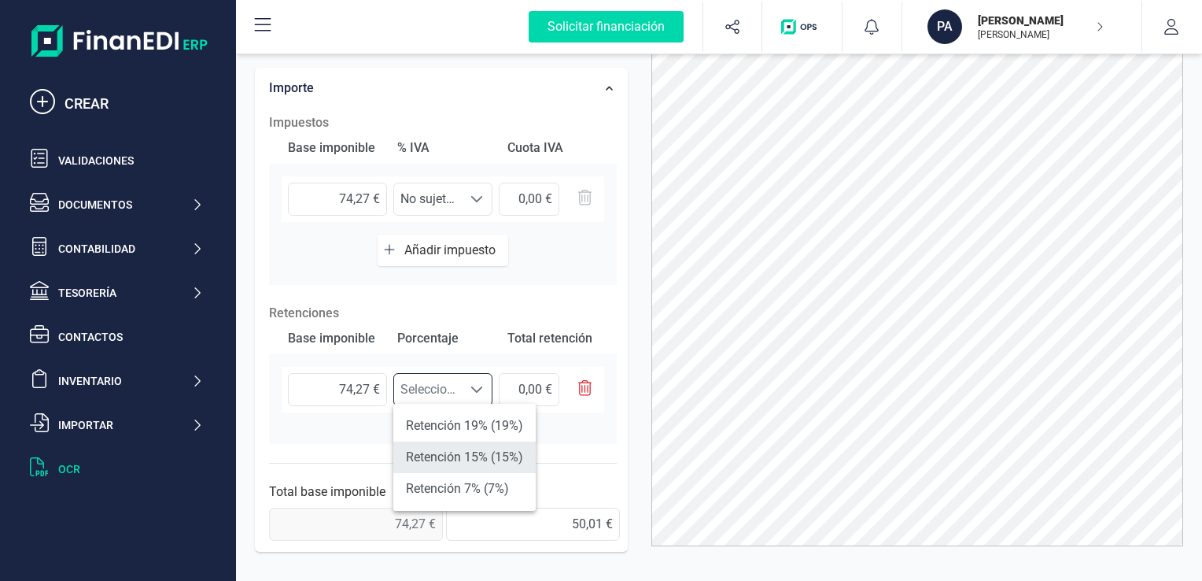
click at [464, 452] on li "Retención 15% (15%)" at bounding box center [464, 456] width 142 height 31
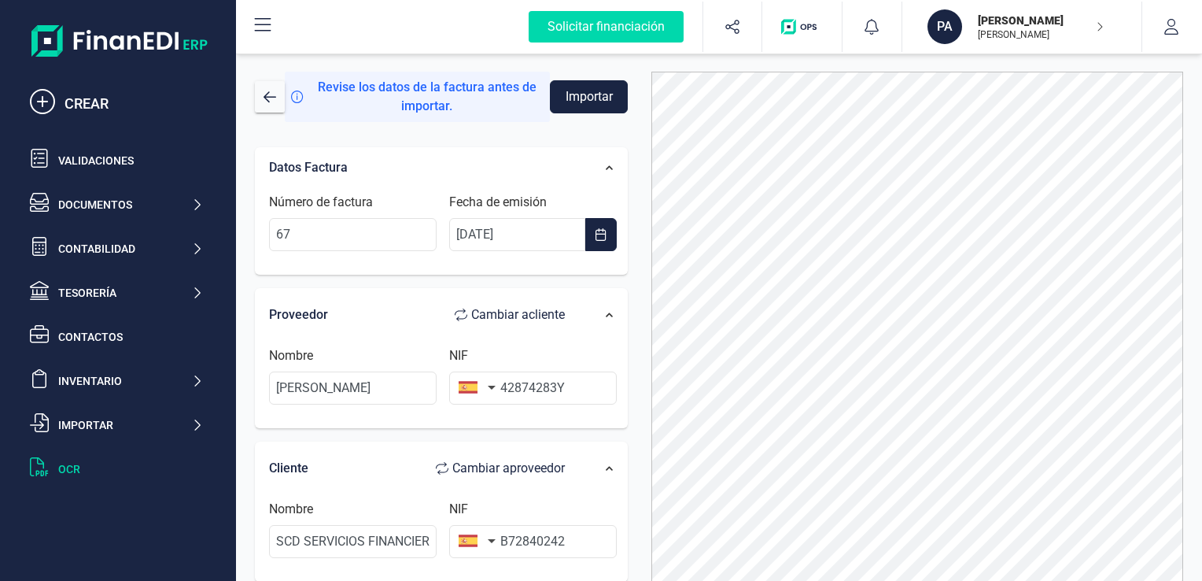
scroll to position [0, 0]
click at [589, 102] on button "Importar" at bounding box center [589, 98] width 78 height 33
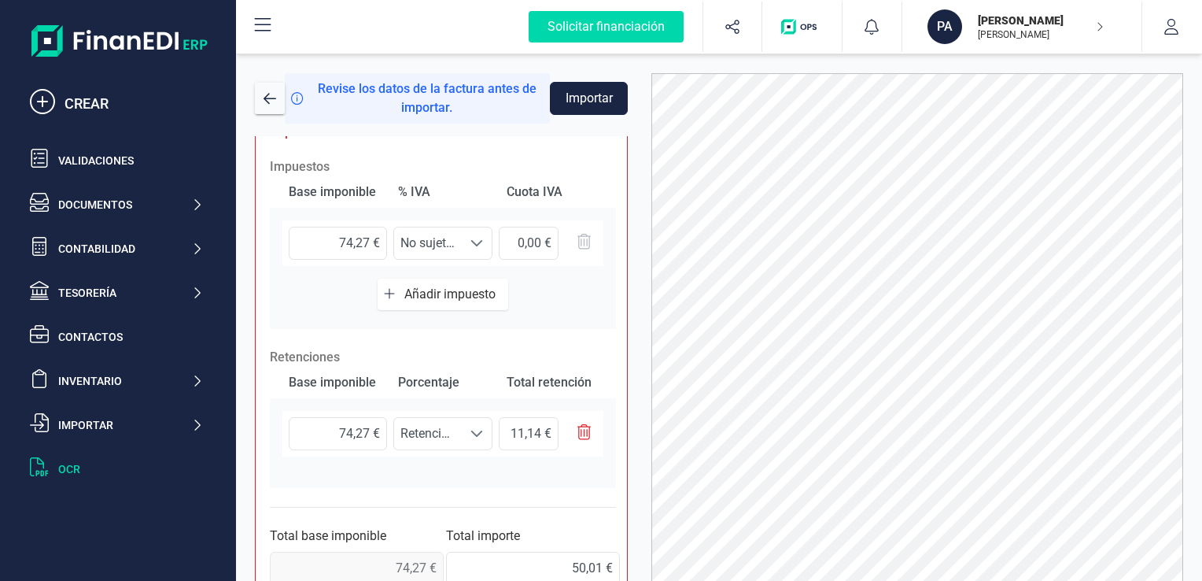
scroll to position [496, 0]
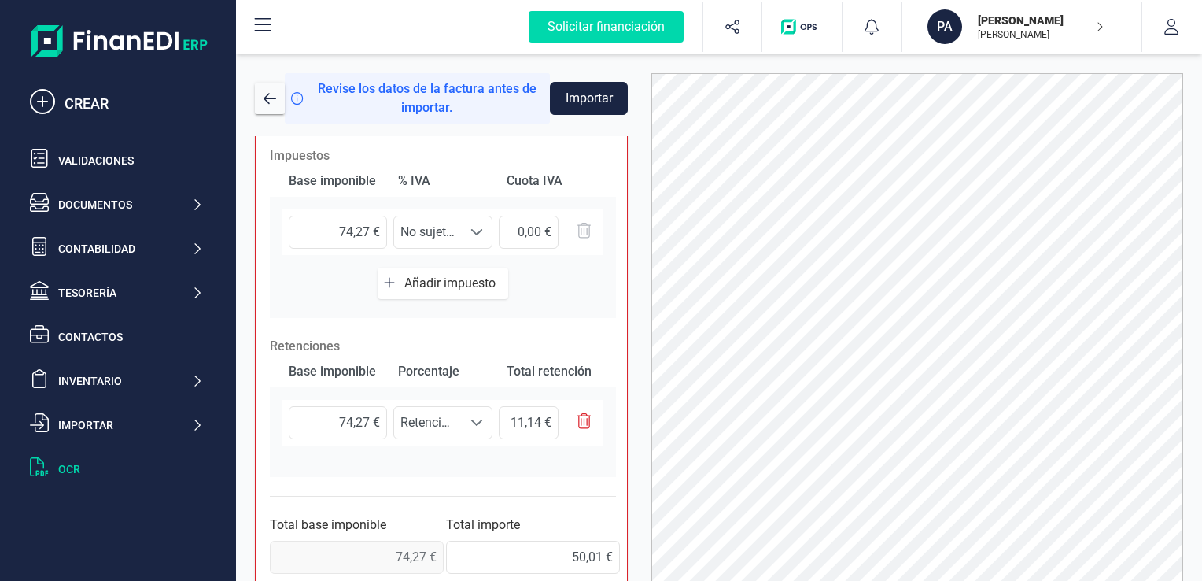
click at [378, 552] on span "63,13 €" at bounding box center [355, 556] width 170 height 33
click at [388, 555] on span "63,13 €" at bounding box center [355, 556] width 170 height 33
click at [518, 555] on input "50,01 €" at bounding box center [533, 556] width 174 height 33
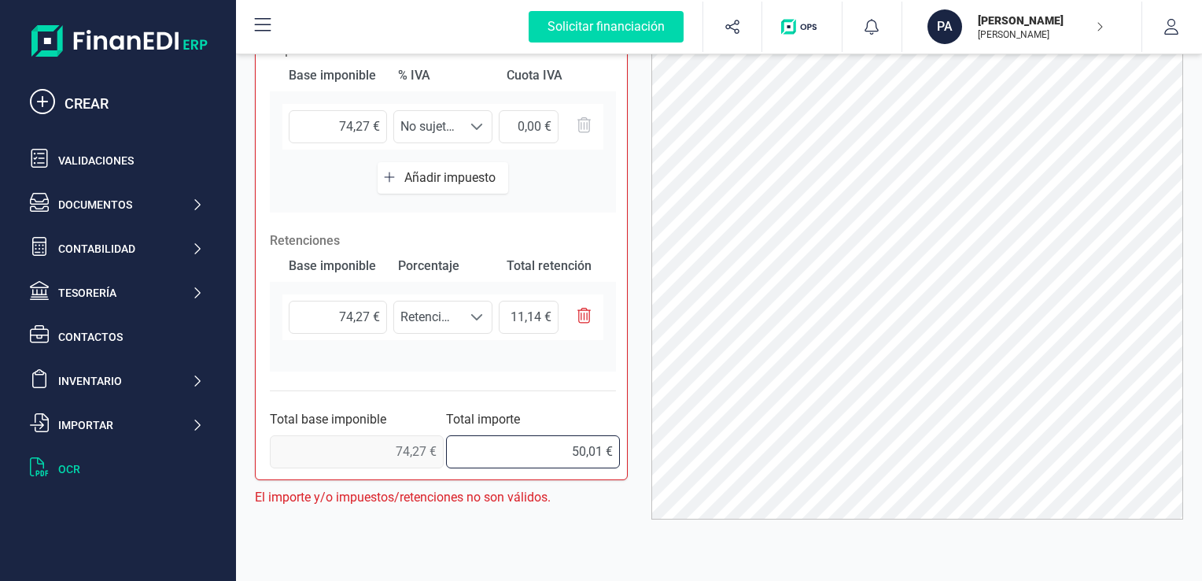
scroll to position [107, 0]
click at [478, 314] on span at bounding box center [476, 315] width 13 height 13
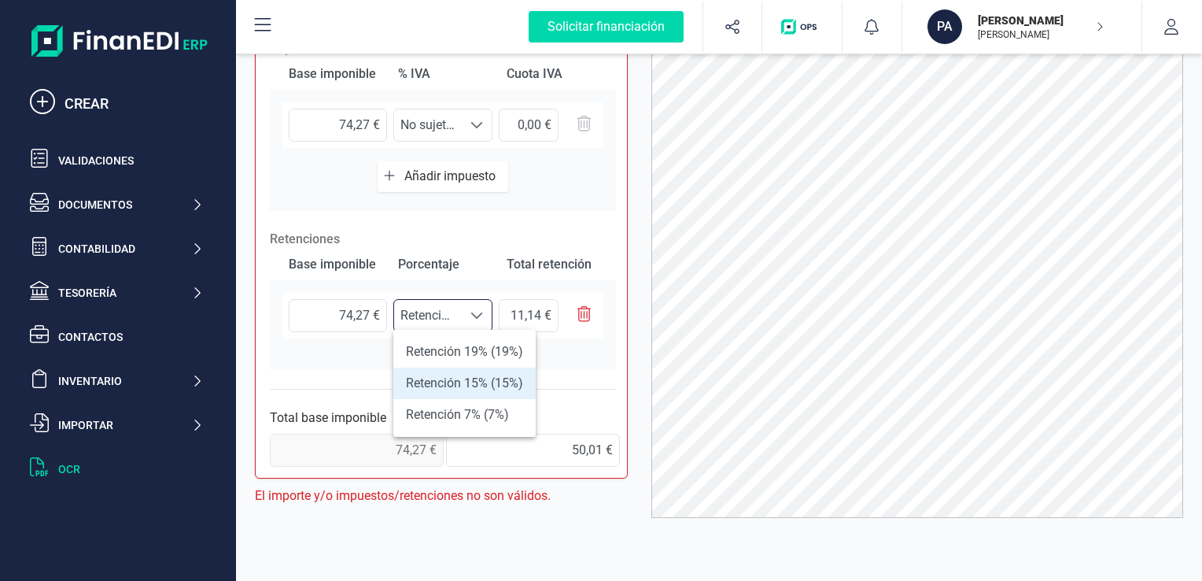
click at [453, 382] on li "Retención 15% (15%)" at bounding box center [464, 382] width 142 height 31
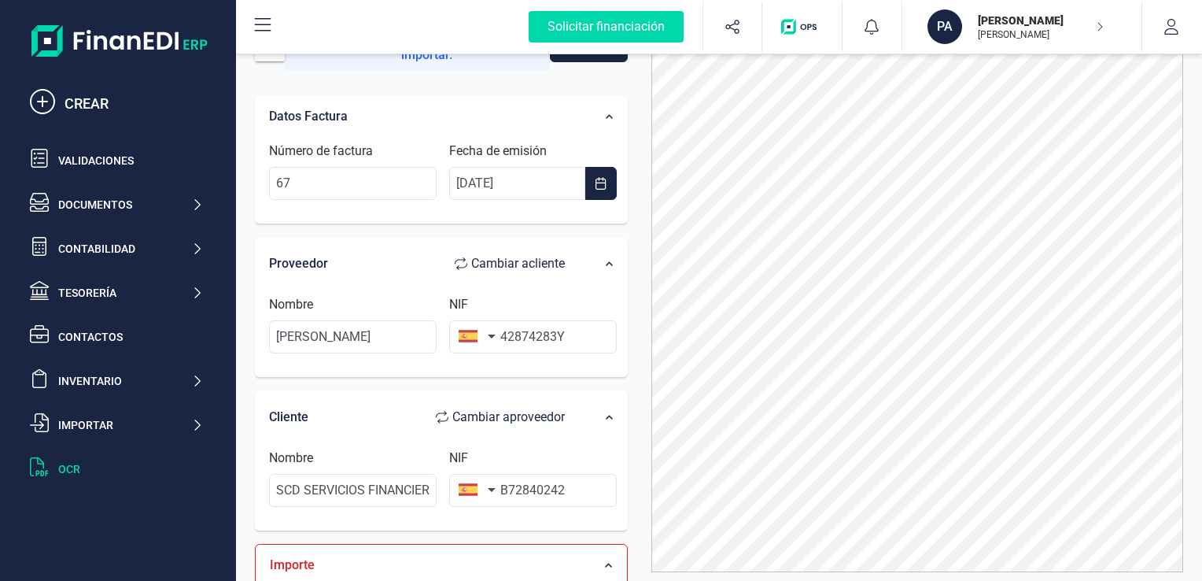
scroll to position [0, 0]
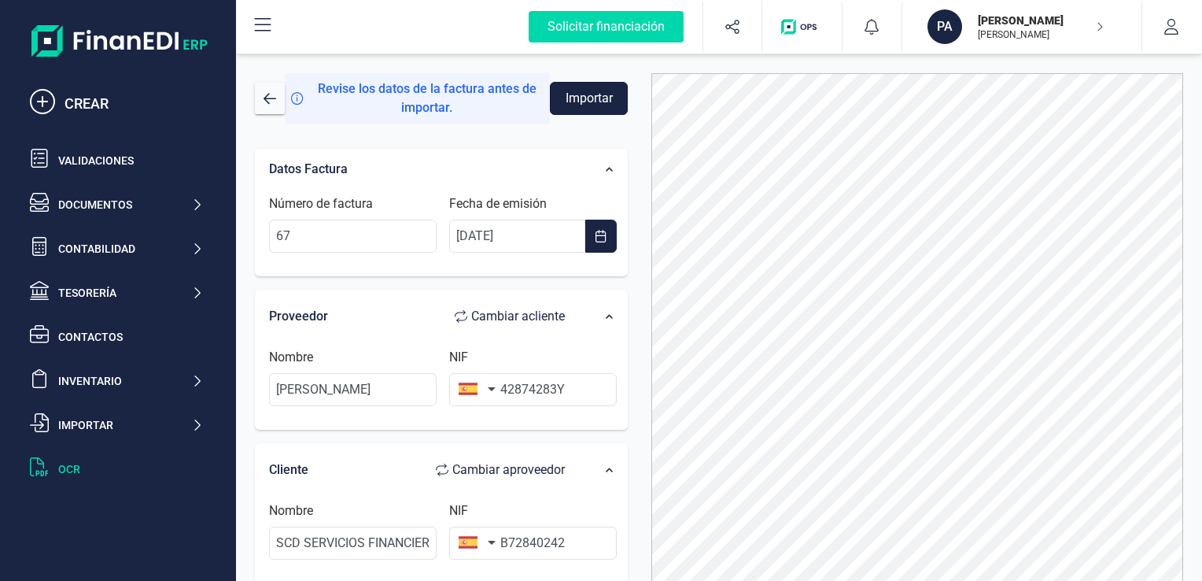
click at [595, 94] on button "Importar" at bounding box center [589, 98] width 78 height 33
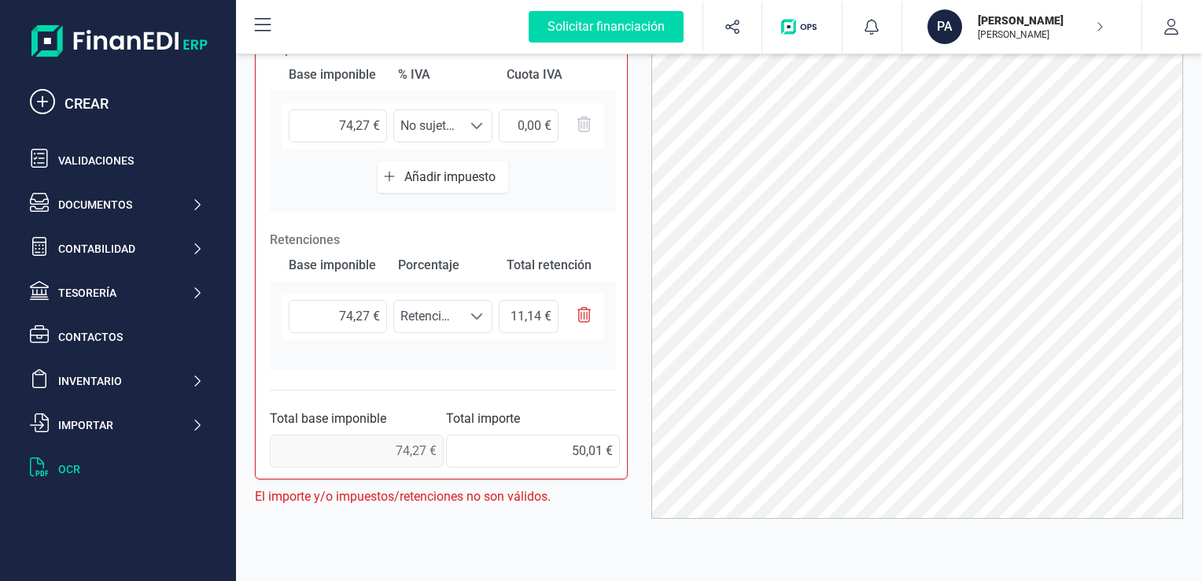
scroll to position [107, 0]
